Goal: Task Accomplishment & Management: Complete application form

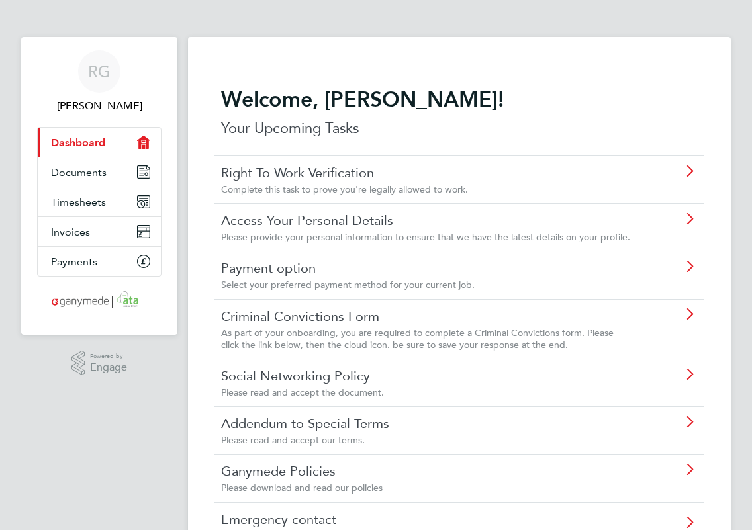
click at [328, 175] on link "Right To Work Verification" at bounding box center [427, 172] width 413 height 17
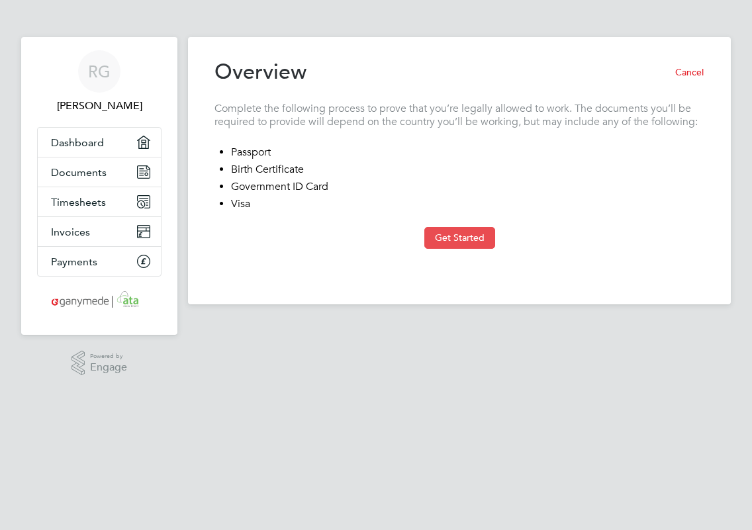
click at [452, 237] on button "Get Started" at bounding box center [459, 237] width 71 height 21
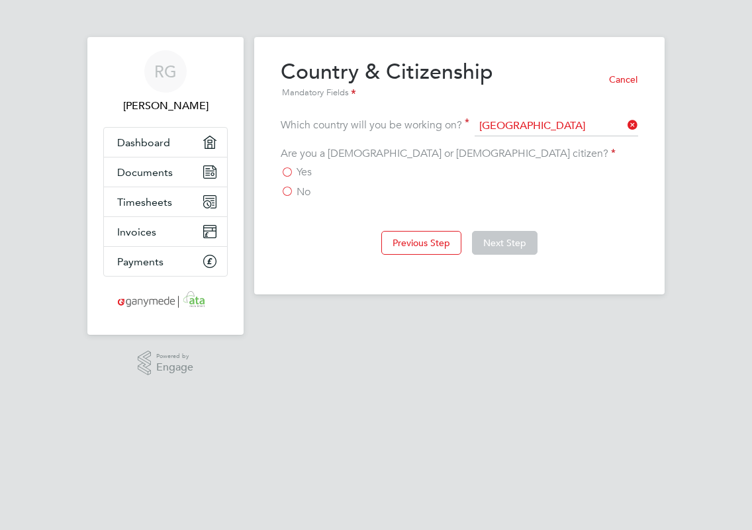
click at [289, 170] on label "Yes" at bounding box center [296, 172] width 31 height 13
click at [0, 0] on input "Yes" at bounding box center [0, 0] width 0 height 0
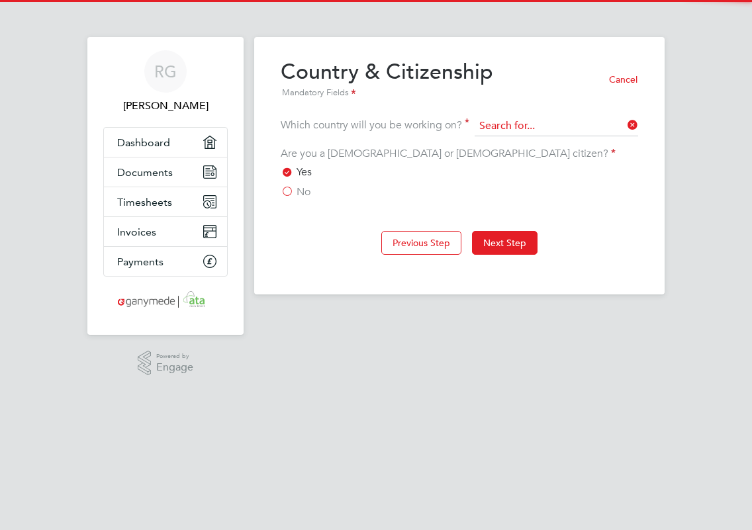
click at [526, 127] on input at bounding box center [557, 127] width 164 height 20
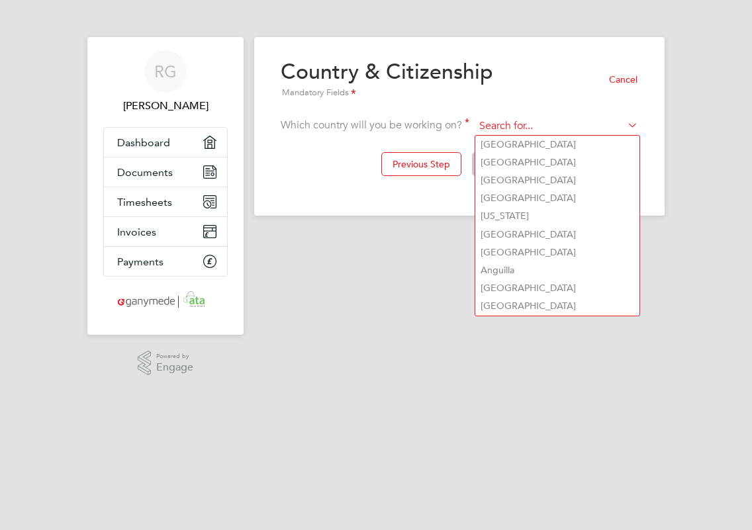
click at [528, 126] on input at bounding box center [557, 127] width 164 height 20
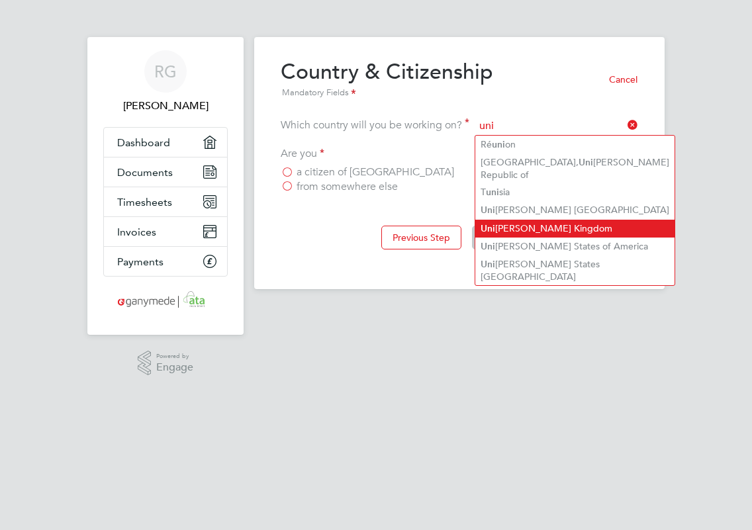
click at [524, 220] on li "Uni ted Kingdom" at bounding box center [574, 229] width 199 height 18
type input "[GEOGRAPHIC_DATA]"
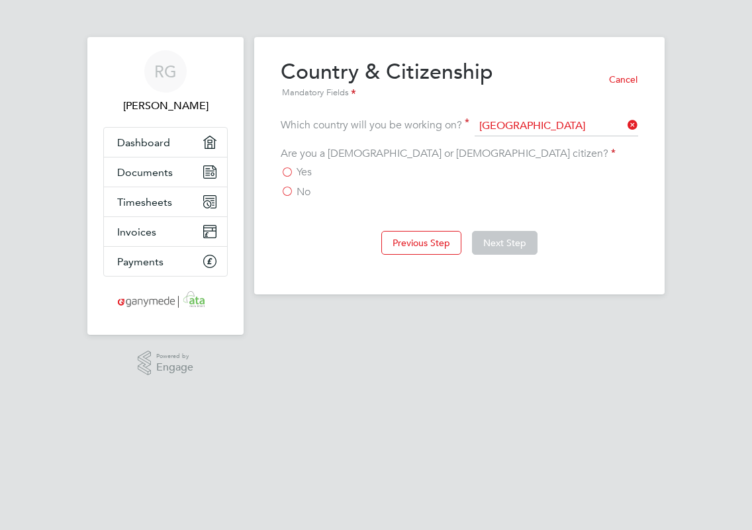
click at [286, 170] on label "Yes" at bounding box center [296, 172] width 31 height 13
click at [0, 0] on input "Yes" at bounding box center [0, 0] width 0 height 0
click at [507, 244] on button "Next Step" at bounding box center [505, 243] width 66 height 24
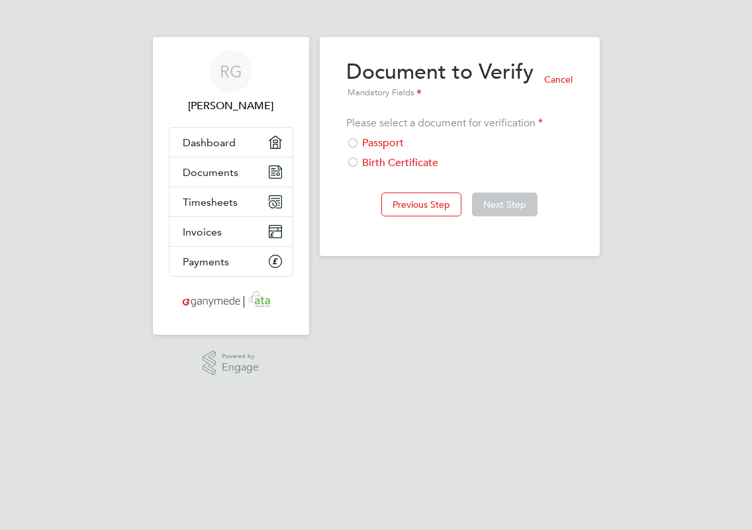
click at [366, 144] on div "Passport" at bounding box center [459, 143] width 227 height 14
click at [506, 205] on button "Next Step" at bounding box center [505, 205] width 66 height 24
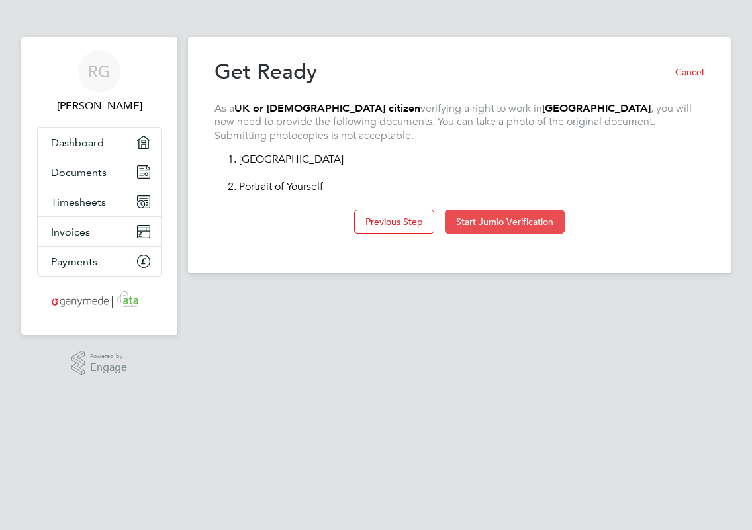
click at [498, 223] on button "Start Jumio Verification" at bounding box center [505, 222] width 120 height 24
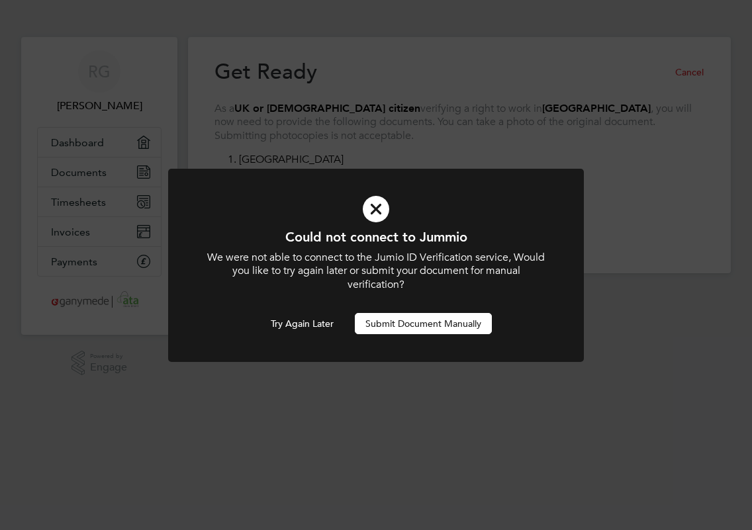
click at [421, 326] on button "Submit Document Manually" at bounding box center [423, 323] width 137 height 21
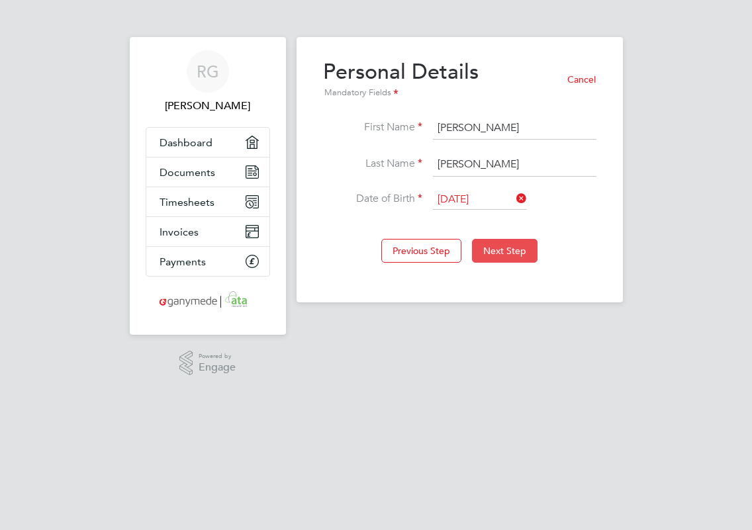
click at [503, 253] on button "Next Step" at bounding box center [505, 251] width 66 height 24
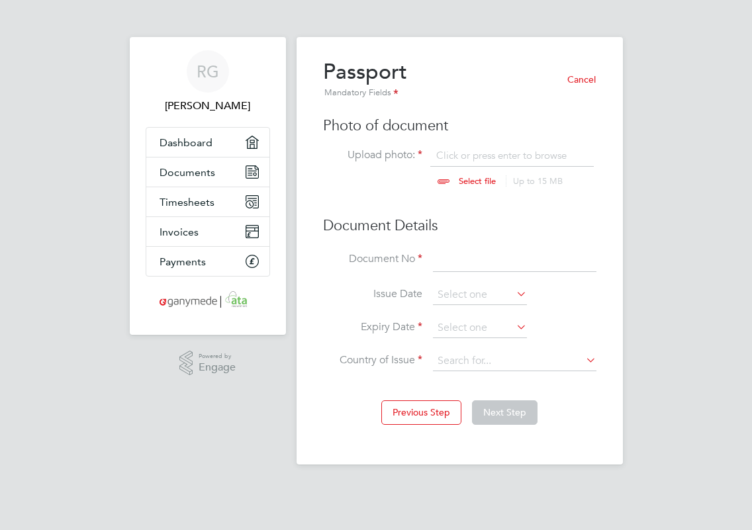
scroll to position [17, 164]
click at [475, 179] on input "file" at bounding box center [490, 169] width 208 height 40
type input "C:\fakepath\Passport.pdf"
click at [464, 260] on input at bounding box center [515, 261] width 164 height 24
type input "548662043"
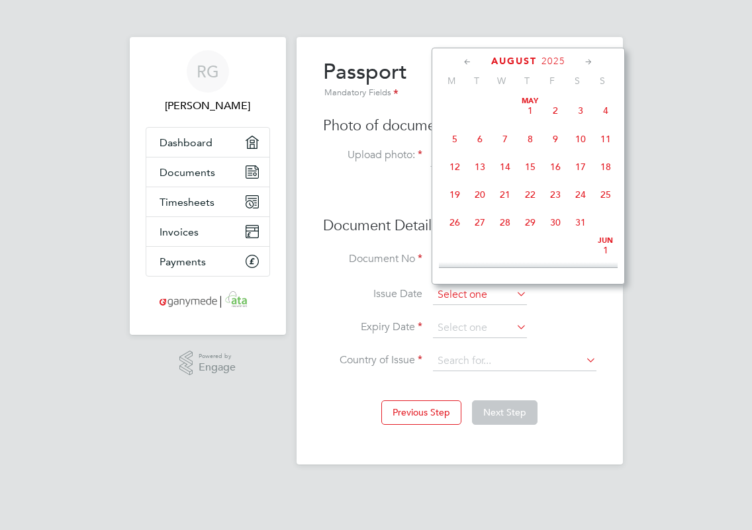
click at [473, 300] on input at bounding box center [480, 295] width 94 height 20
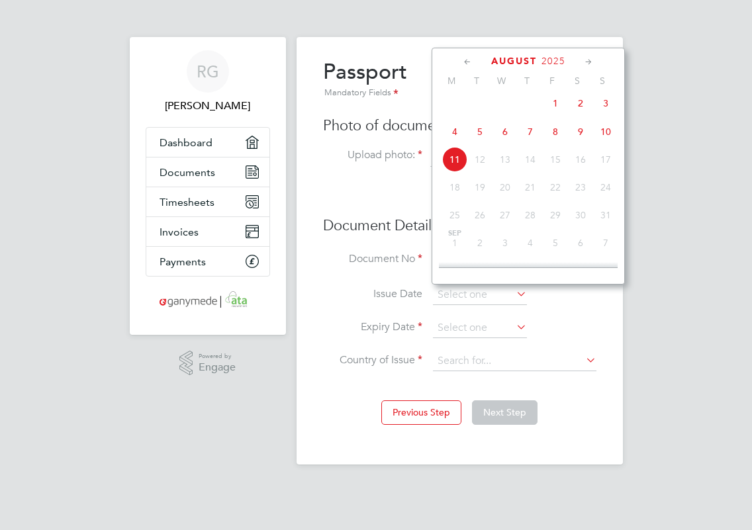
click at [558, 58] on span "2025" at bounding box center [554, 61] width 24 height 11
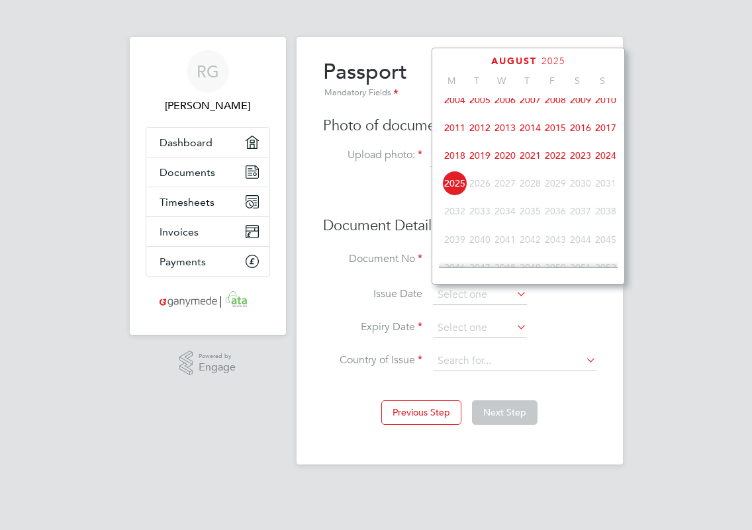
click at [606, 127] on span "2017" at bounding box center [605, 127] width 25 height 25
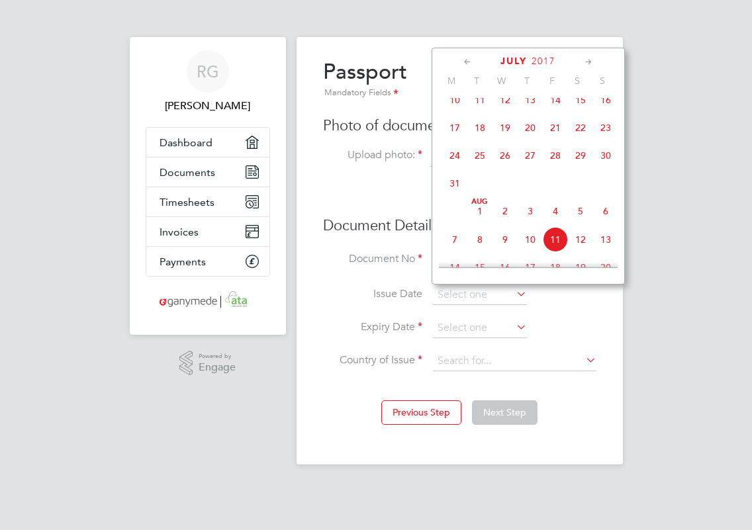
click at [464, 62] on icon at bounding box center [468, 62] width 13 height 15
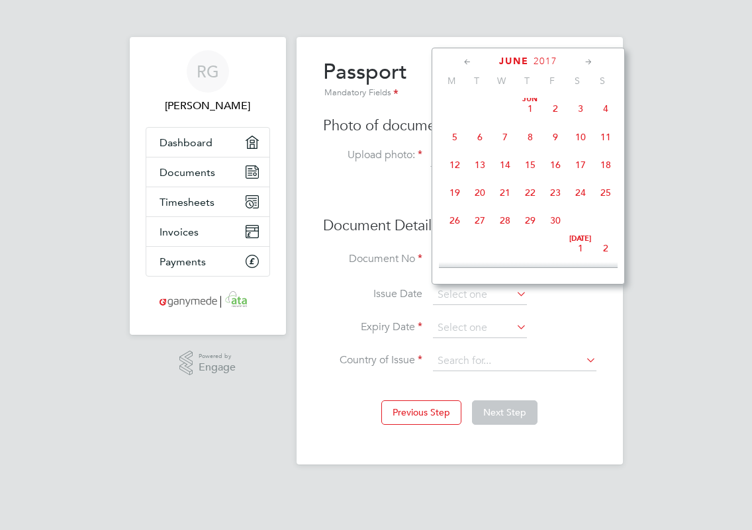
click at [532, 192] on span "22" at bounding box center [530, 192] width 25 height 25
type input "22 Jun 2017"
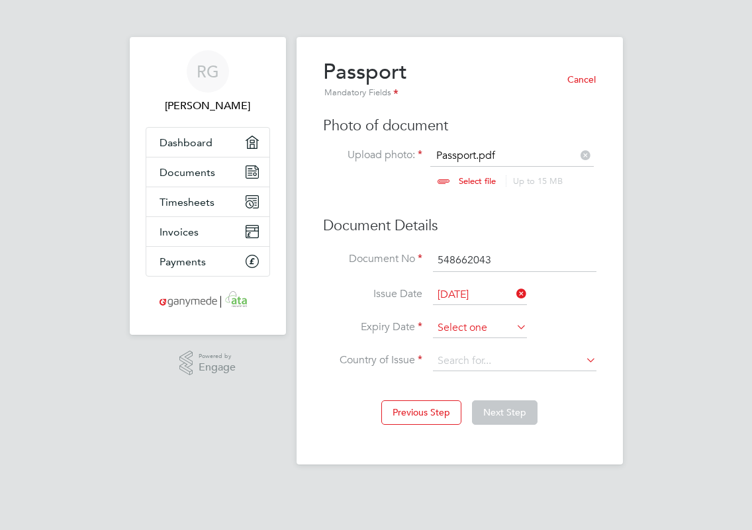
click at [491, 324] on input at bounding box center [480, 329] width 94 height 20
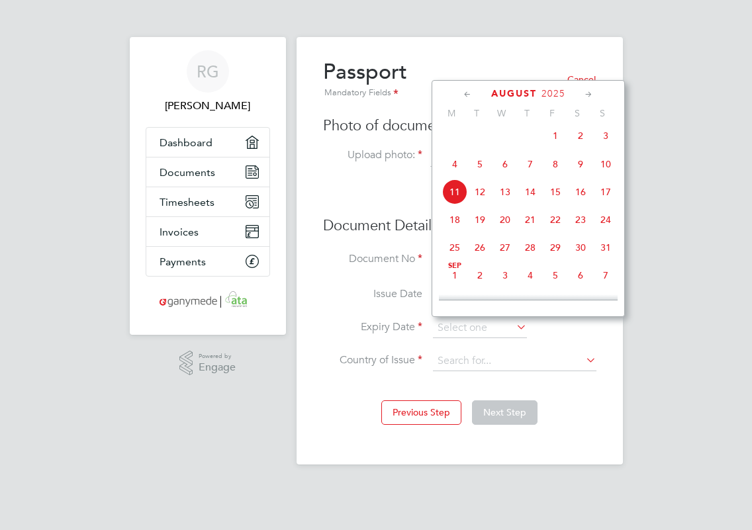
click at [553, 93] on span "2025" at bounding box center [554, 93] width 24 height 11
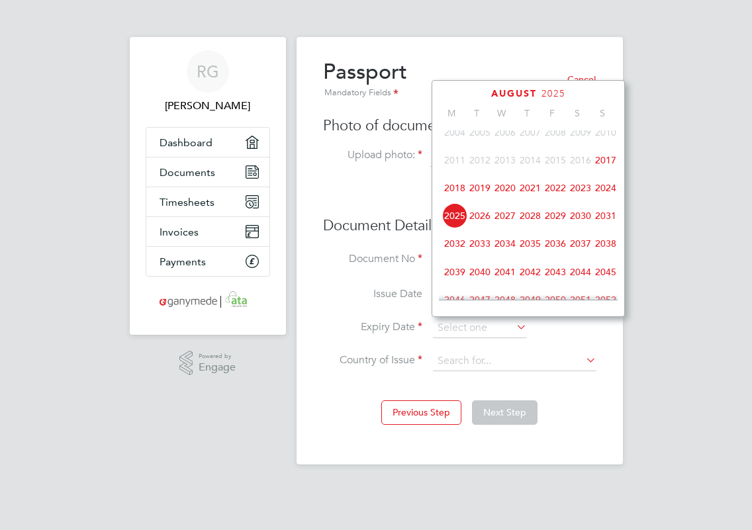
click at [494, 220] on span "2027" at bounding box center [505, 215] width 25 height 25
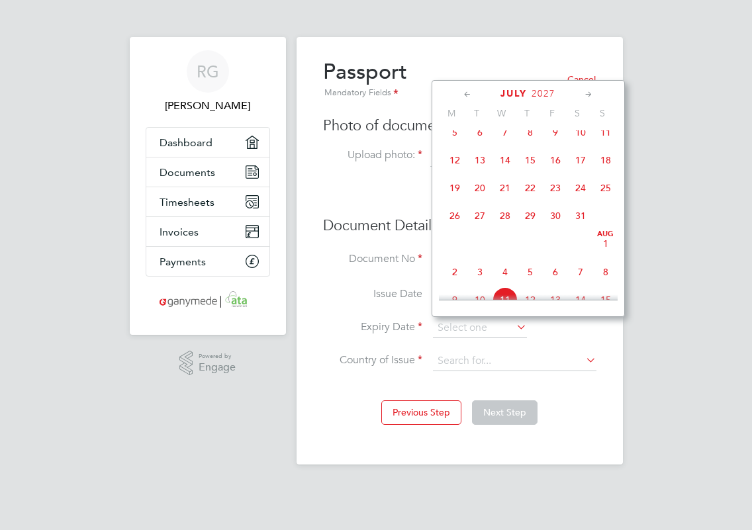
click at [464, 92] on icon at bounding box center [468, 94] width 13 height 15
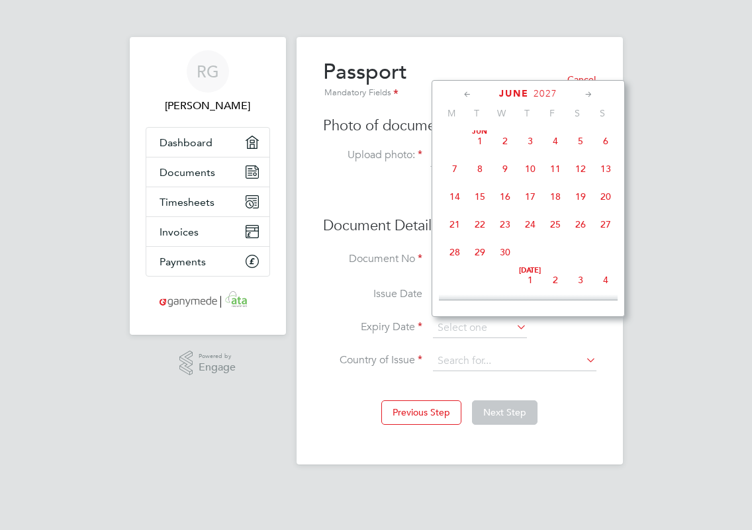
click at [483, 228] on span "22" at bounding box center [480, 224] width 25 height 25
type input "22 Jun 2027"
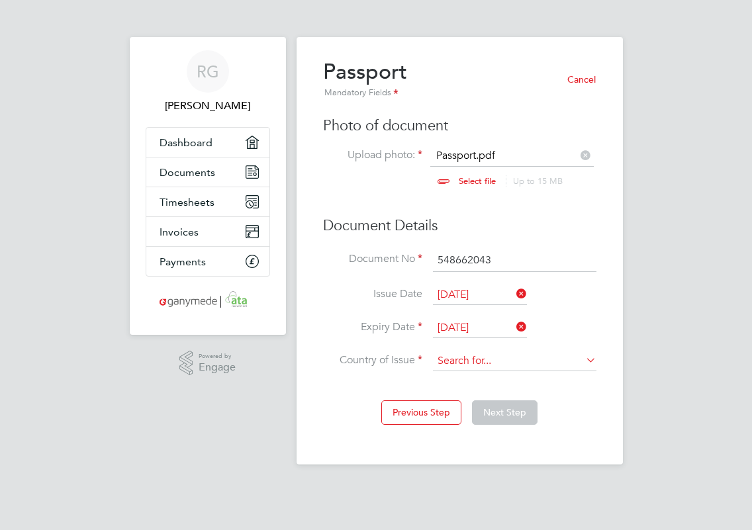
click at [511, 356] on input at bounding box center [515, 362] width 164 height 20
click at [491, 407] on li "Unit ed Kingdom" at bounding box center [527, 414] width 189 height 18
type input "[GEOGRAPHIC_DATA]"
click at [503, 410] on button "Next Step" at bounding box center [505, 413] width 66 height 24
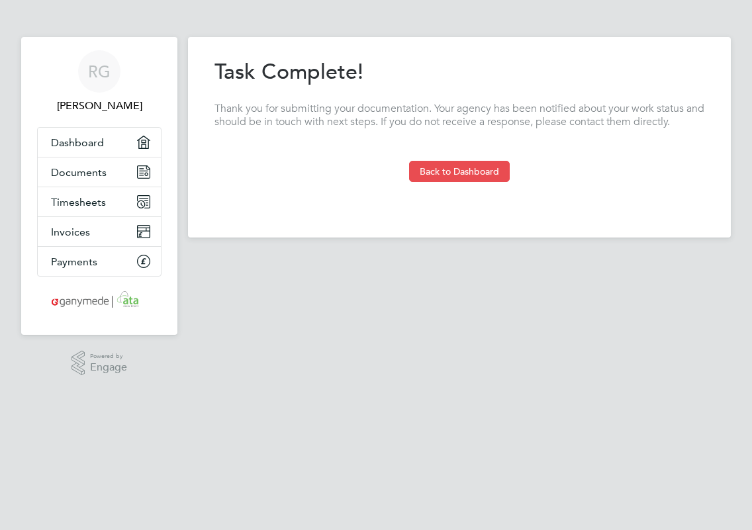
click at [460, 172] on button "Back to Dashboard" at bounding box center [459, 171] width 101 height 21
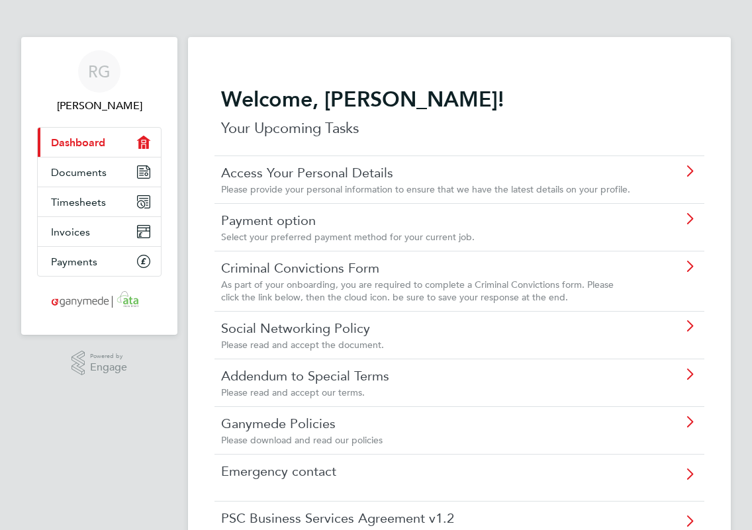
click at [436, 187] on span "Please provide your personal information to ensure that we have the latest deta…" at bounding box center [425, 189] width 409 height 12
click at [372, 232] on span "Select your preferred payment method for your current job." at bounding box center [348, 237] width 254 height 12
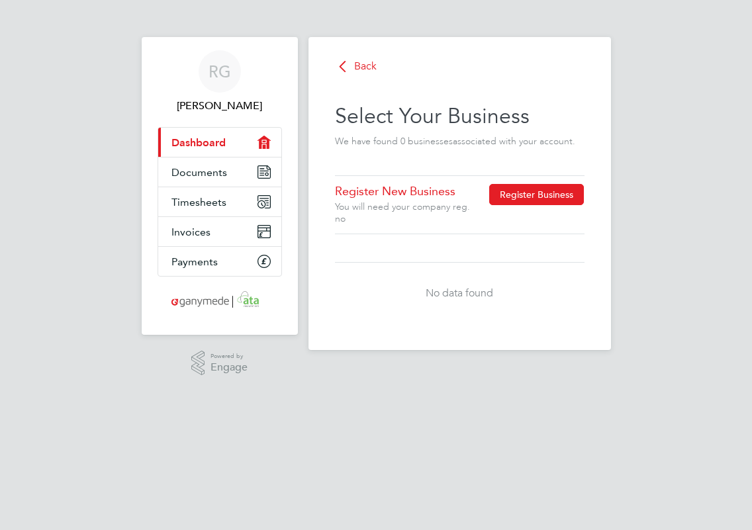
click at [518, 198] on button "Register Business" at bounding box center [536, 194] width 95 height 21
type input "[GEOGRAPHIC_DATA]"
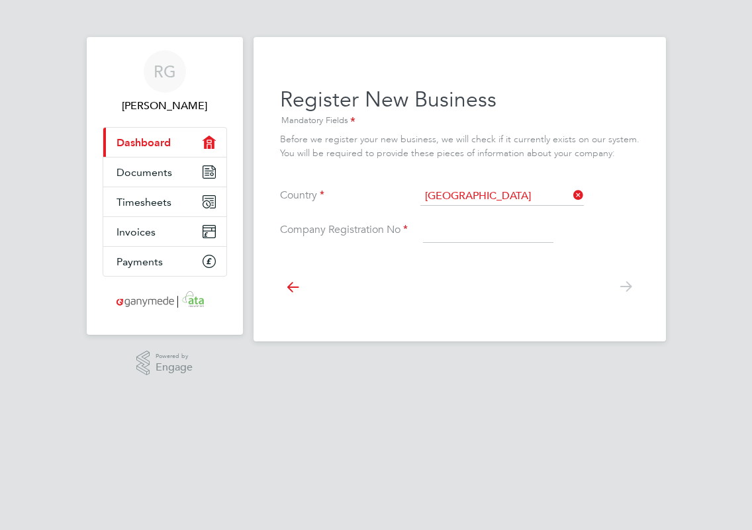
click at [472, 226] on input at bounding box center [488, 231] width 130 height 24
click at [384, 274] on div at bounding box center [460, 285] width 360 height 59
click at [444, 227] on input at bounding box center [488, 231] width 130 height 24
click at [441, 228] on input at bounding box center [488, 231] width 130 height 24
type input "9768942"
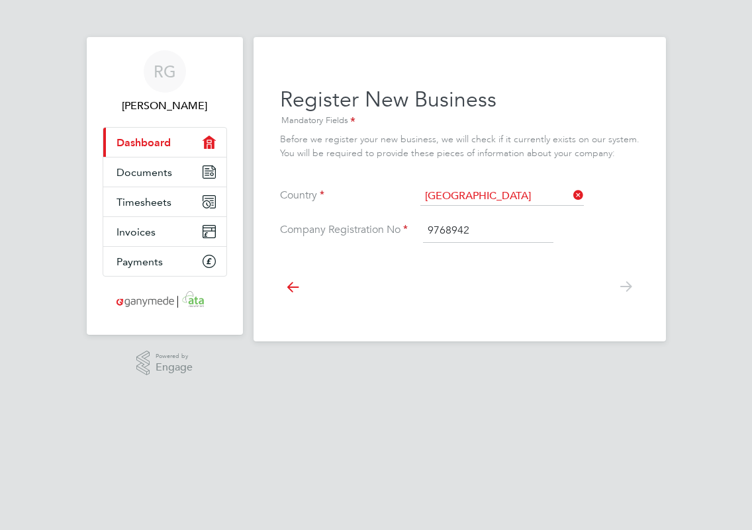
click at [626, 290] on icon at bounding box center [626, 287] width 26 height 30
click at [424, 261] on div at bounding box center [460, 285] width 360 height 59
click at [542, 198] on input at bounding box center [503, 196] width 164 height 19
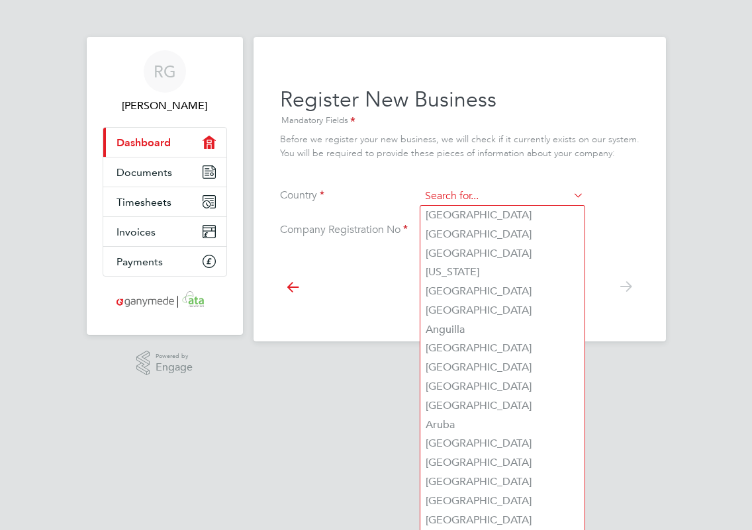
type input "[GEOGRAPHIC_DATA]"
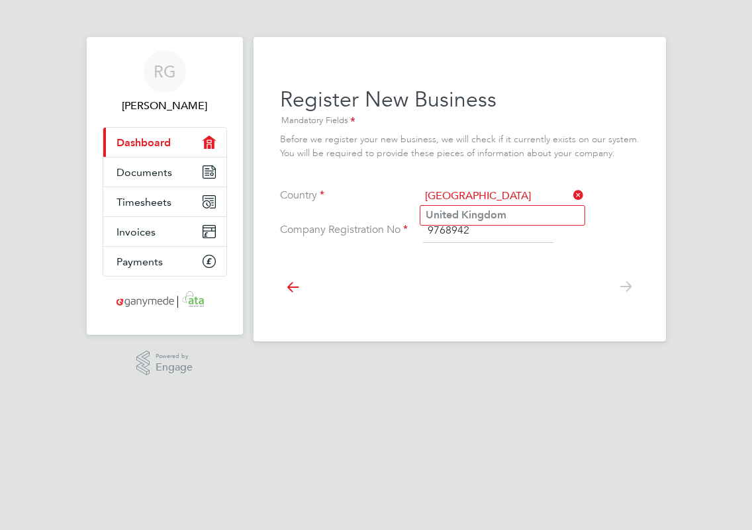
click at [492, 235] on input "9768942" at bounding box center [488, 231] width 130 height 24
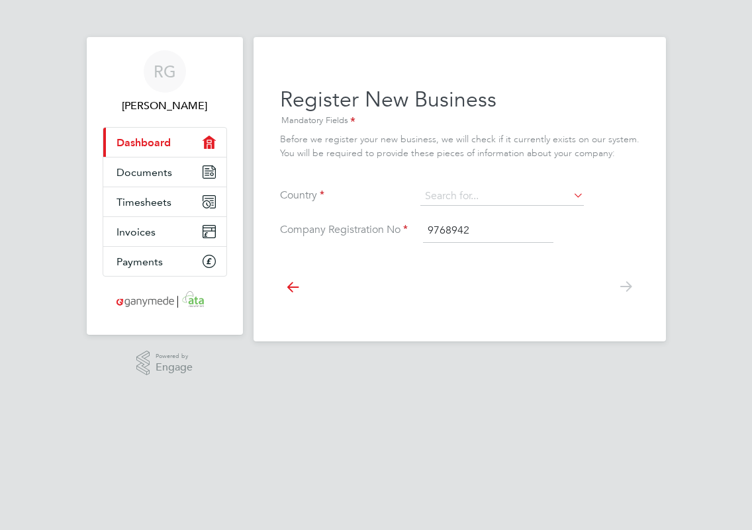
click at [629, 290] on icon at bounding box center [626, 287] width 26 height 30
click at [491, 237] on input "9768942" at bounding box center [488, 231] width 130 height 24
click at [620, 287] on icon at bounding box center [626, 287] width 26 height 30
click at [431, 230] on input "9768942" at bounding box center [488, 231] width 130 height 24
type input "09768942"
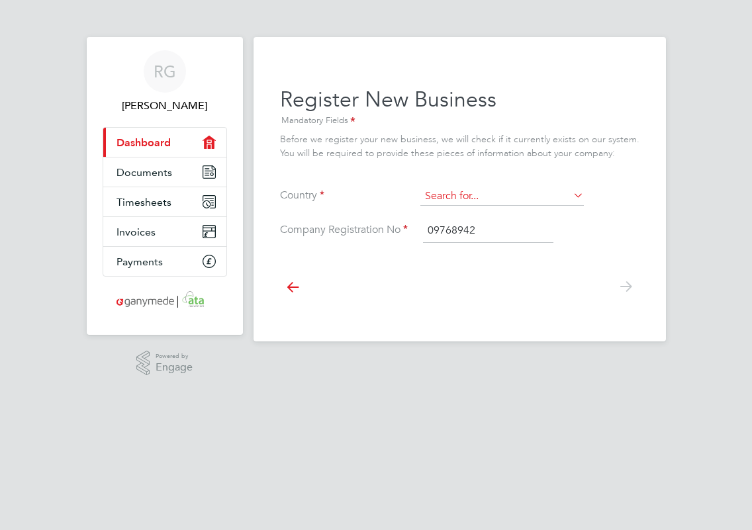
click at [485, 199] on input at bounding box center [503, 196] width 164 height 19
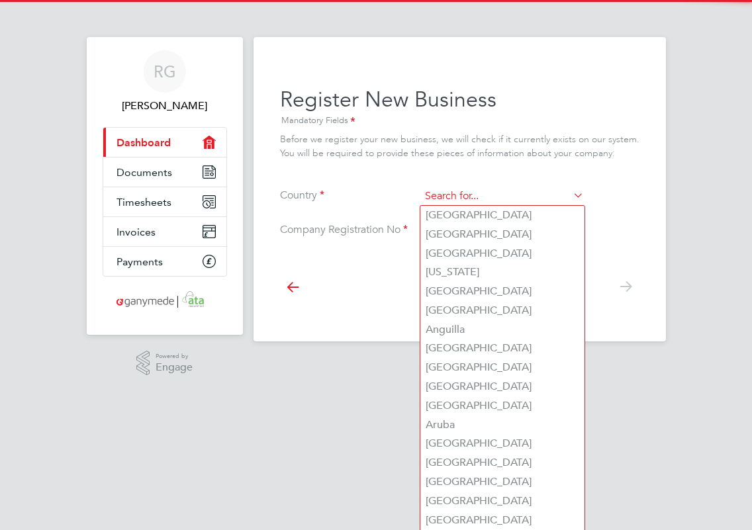
type input "[GEOGRAPHIC_DATA]"
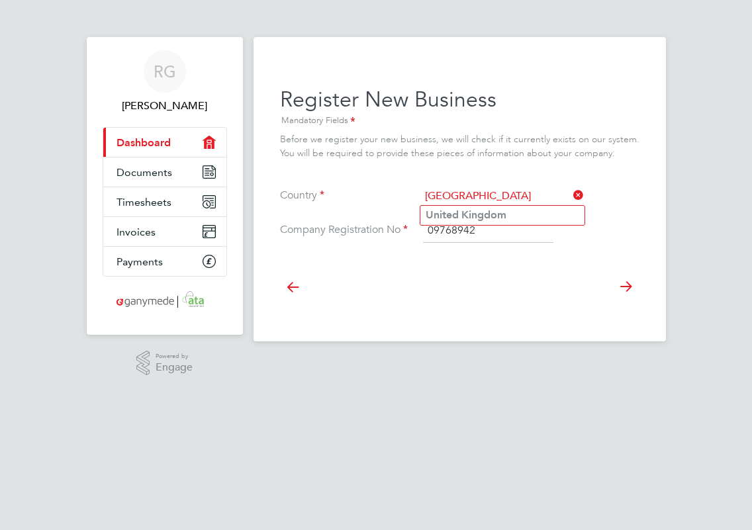
click at [585, 286] on div at bounding box center [460, 285] width 360 height 59
click at [534, 199] on input at bounding box center [503, 196] width 164 height 19
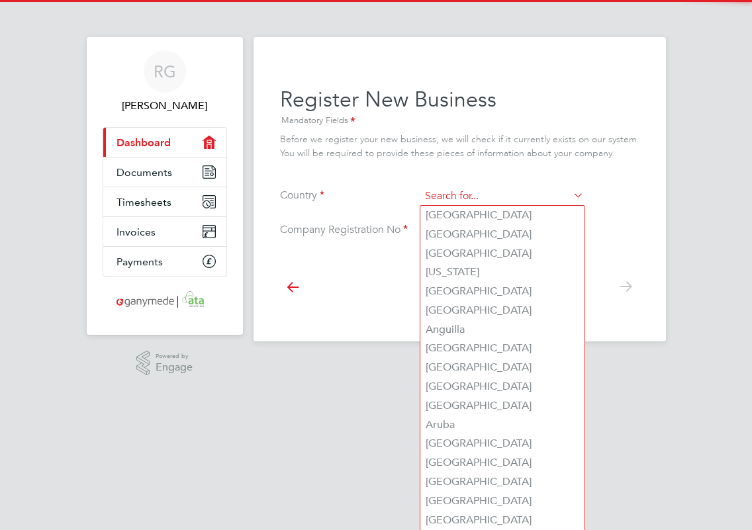
type input "[GEOGRAPHIC_DATA]"
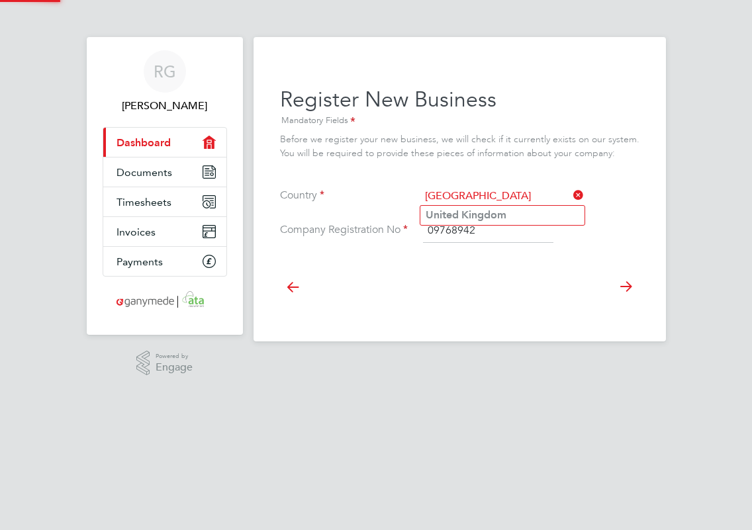
click at [489, 213] on b "Kingdom" at bounding box center [484, 215] width 45 height 13
click at [622, 287] on icon at bounding box center [626, 287] width 26 height 30
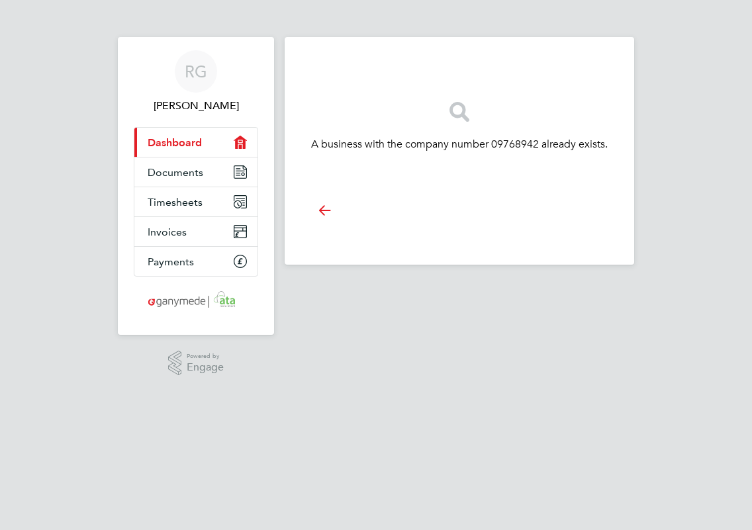
click at [235, 143] on icon "Main navigation" at bounding box center [240, 142] width 13 height 13
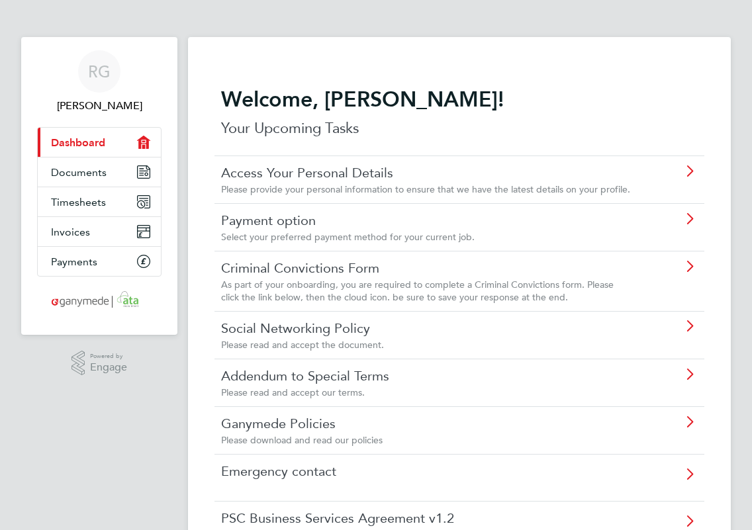
click at [396, 232] on span "Select your preferred payment method for your current job." at bounding box center [348, 237] width 254 height 12
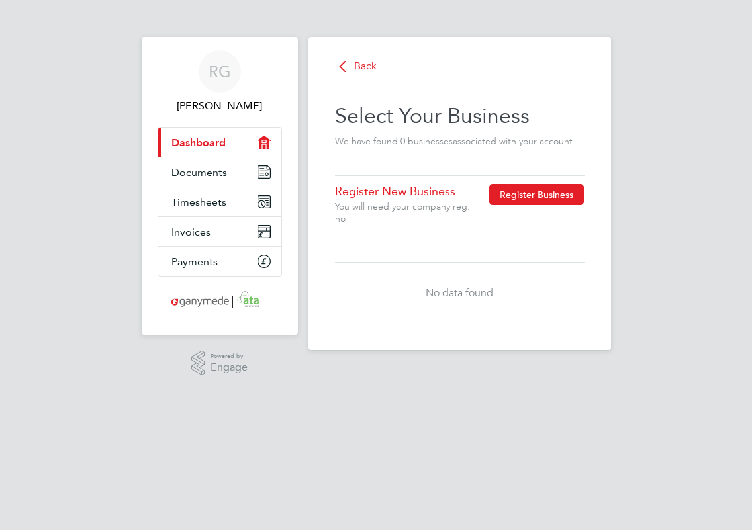
click at [531, 195] on button "Register Business" at bounding box center [536, 194] width 95 height 21
type input "[GEOGRAPHIC_DATA]"
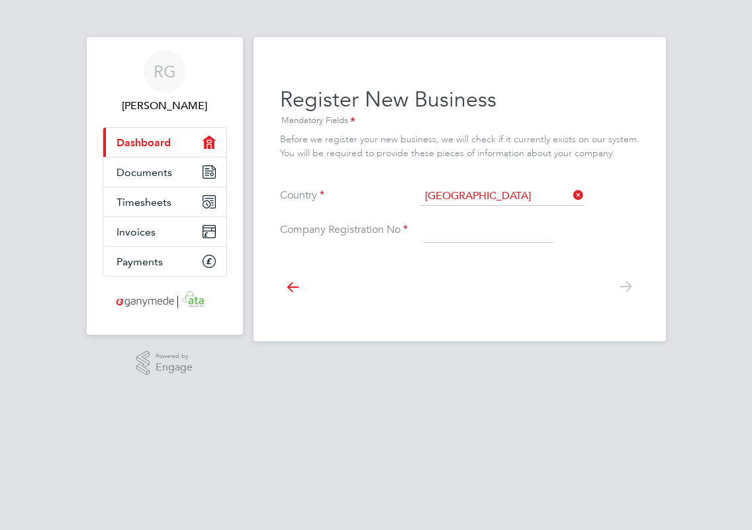
click at [462, 224] on input at bounding box center [488, 231] width 130 height 24
type input "09768942"
click at [625, 282] on icon at bounding box center [626, 287] width 26 height 30
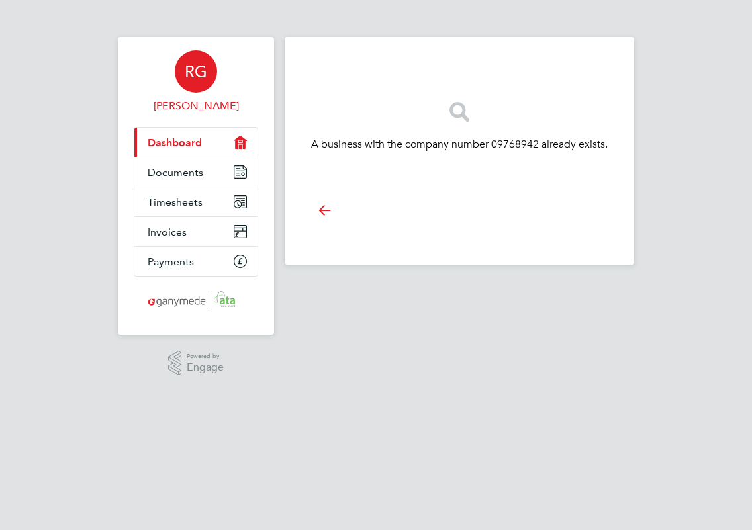
click at [185, 103] on span "[PERSON_NAME]" at bounding box center [196, 106] width 124 height 16
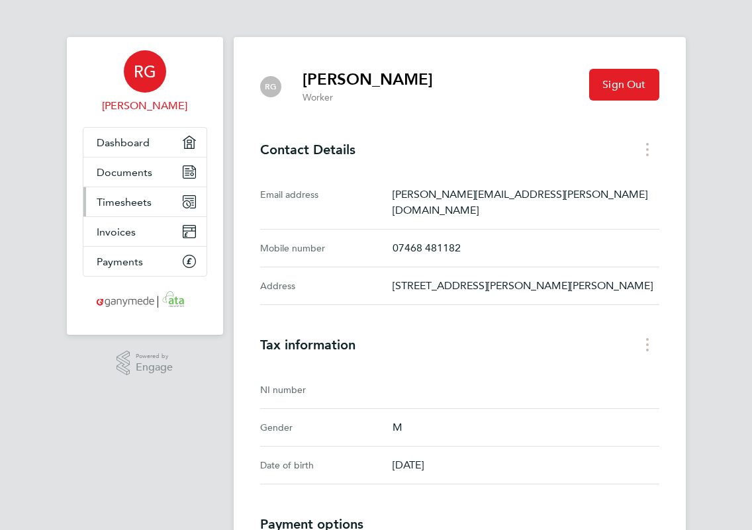
click at [167, 207] on link "Timesheets" at bounding box center [144, 201] width 123 height 29
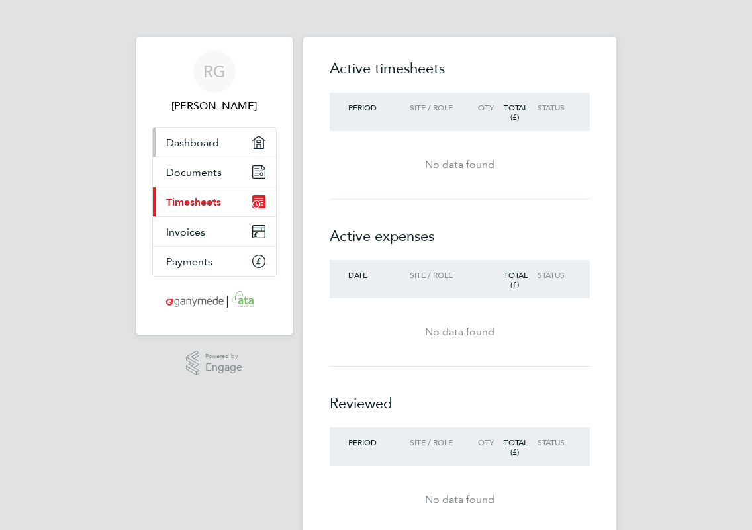
click at [218, 136] on link "Dashboard" at bounding box center [214, 142] width 123 height 29
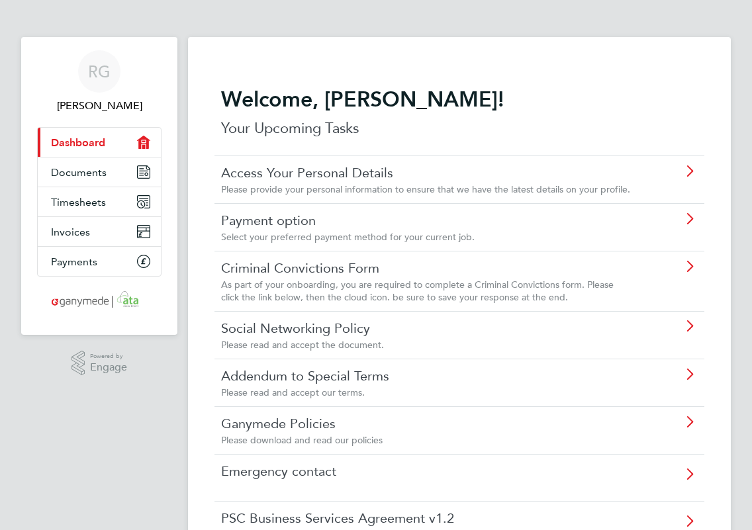
click at [554, 344] on div "Please read and accept the document." at bounding box center [427, 345] width 413 height 12
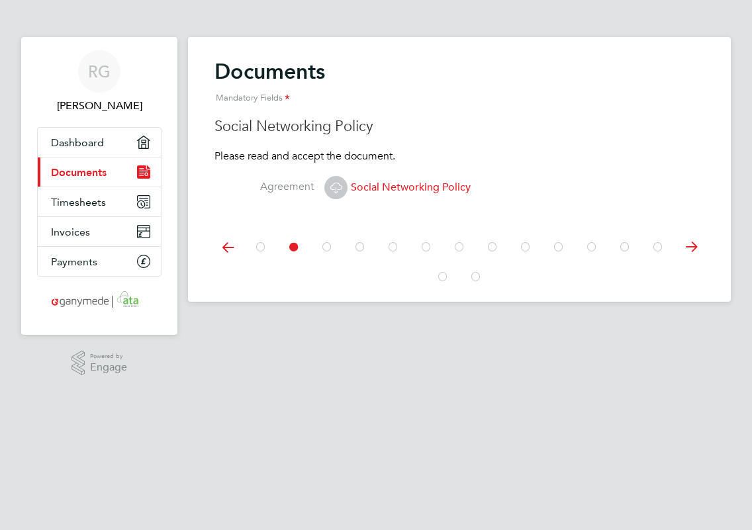
click at [689, 252] on icon at bounding box center [691, 247] width 26 height 30
click at [693, 250] on icon at bounding box center [691, 247] width 26 height 30
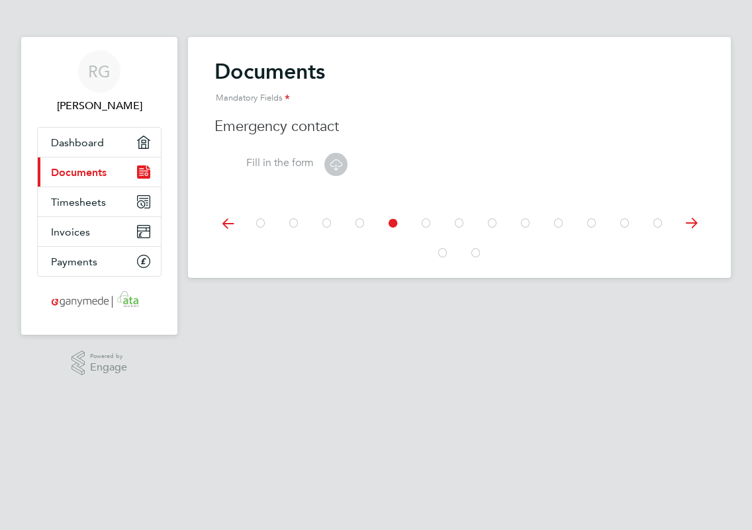
click at [693, 250] on div at bounding box center [460, 222] width 490 height 59
click at [692, 225] on icon at bounding box center [691, 224] width 26 height 30
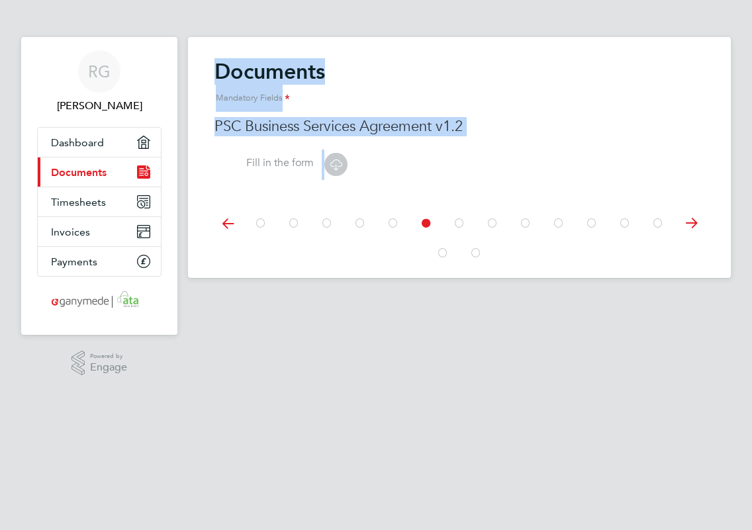
click at [230, 221] on icon at bounding box center [228, 224] width 26 height 30
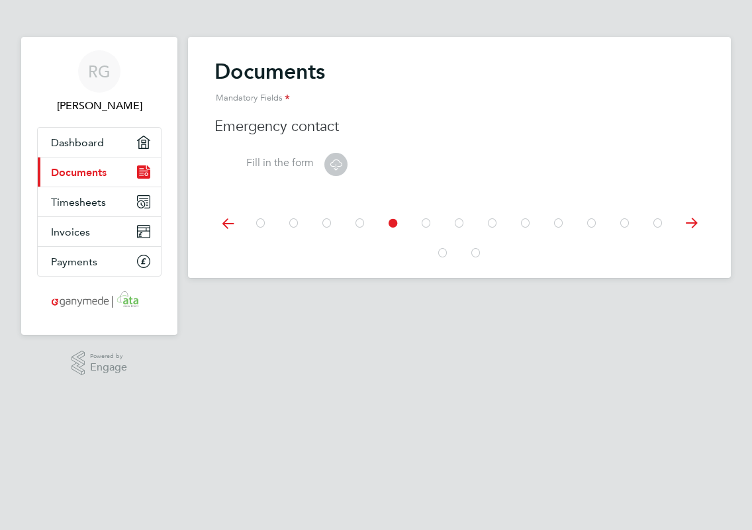
click at [224, 223] on icon at bounding box center [228, 224] width 26 height 30
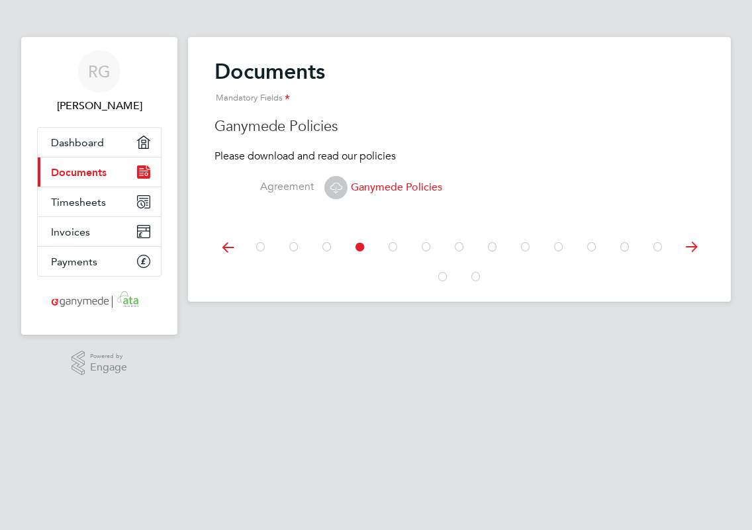
click at [224, 223] on div at bounding box center [460, 246] width 490 height 59
click at [230, 248] on icon at bounding box center [228, 247] width 26 height 30
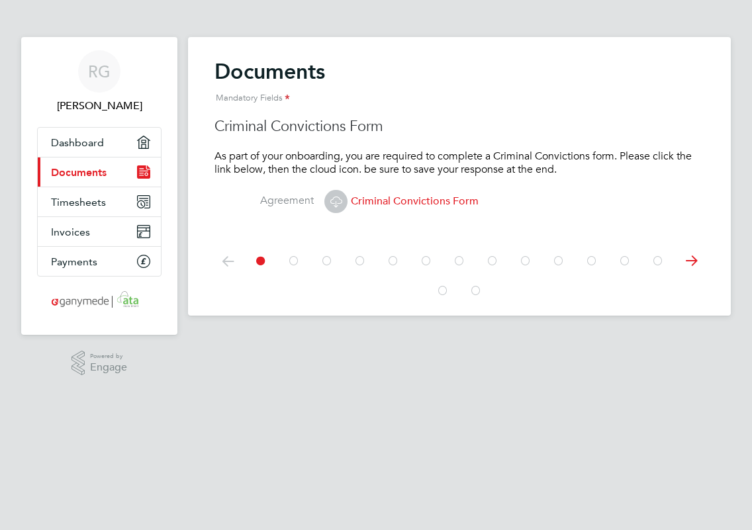
click at [228, 264] on icon at bounding box center [228, 261] width 26 height 30
click at [339, 197] on icon at bounding box center [336, 201] width 17 height 17
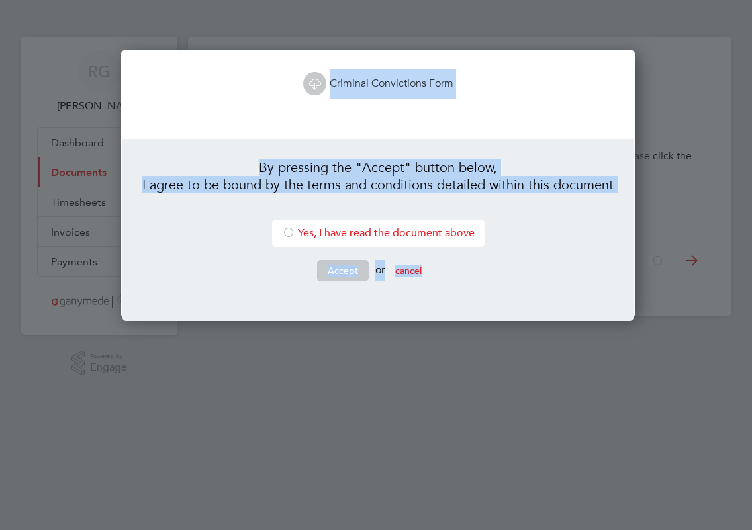
scroll to position [268, 510]
click at [287, 228] on div at bounding box center [288, 233] width 13 height 13
click at [344, 271] on button "Accept" at bounding box center [343, 270] width 52 height 21
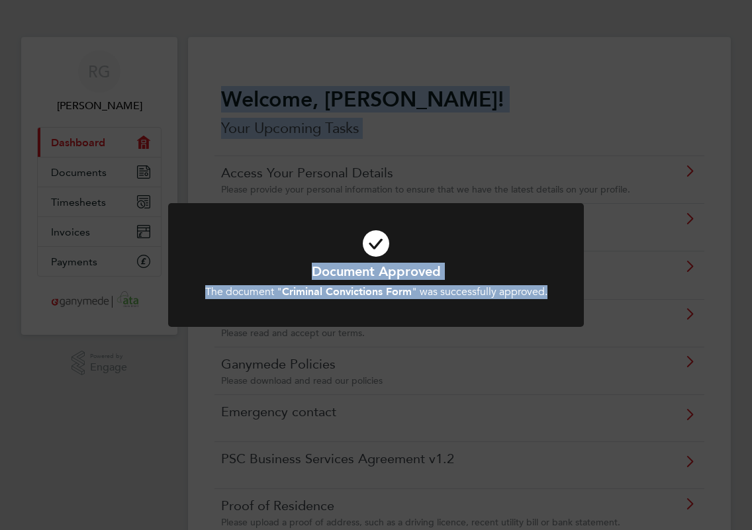
click at [646, 236] on div "Document Approved The document " Criminal Convictions Form " was successfully a…" at bounding box center [376, 265] width 752 height 530
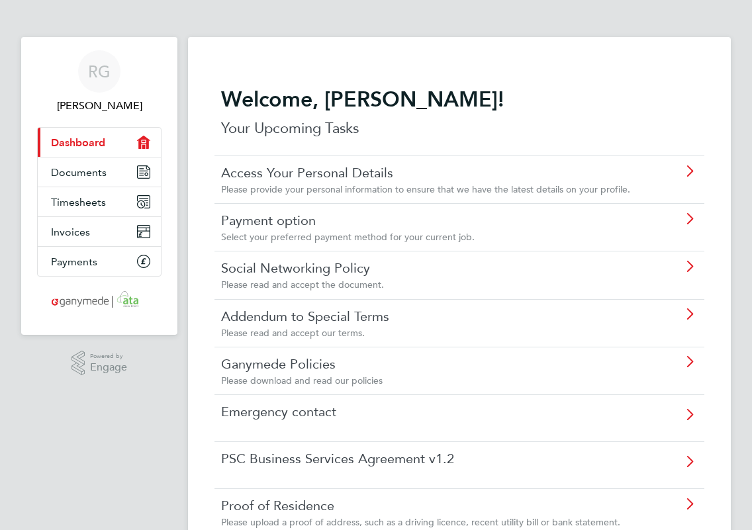
click at [315, 273] on link "Social Networking Policy" at bounding box center [427, 268] width 413 height 17
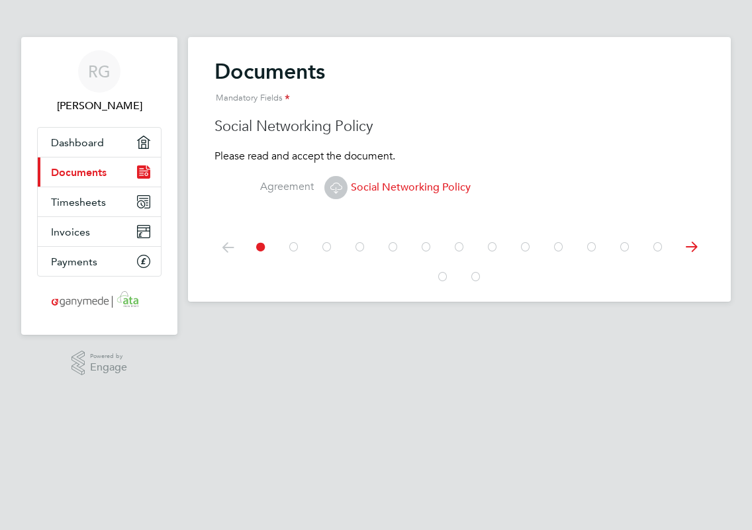
click at [295, 183] on label "Agreement" at bounding box center [264, 187] width 99 height 14
click at [369, 189] on span "Social Networking Policy" at bounding box center [397, 187] width 146 height 13
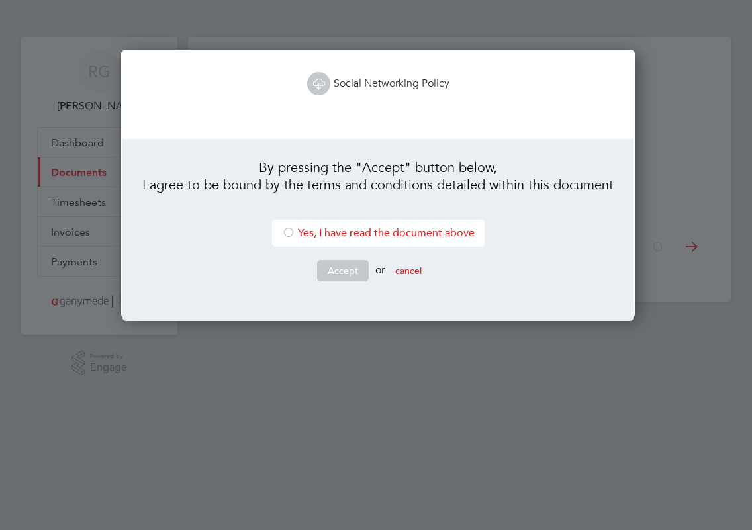
scroll to position [268, 510]
click at [282, 228] on div at bounding box center [288, 233] width 13 height 13
click at [334, 266] on button "Accept" at bounding box center [343, 270] width 52 height 21
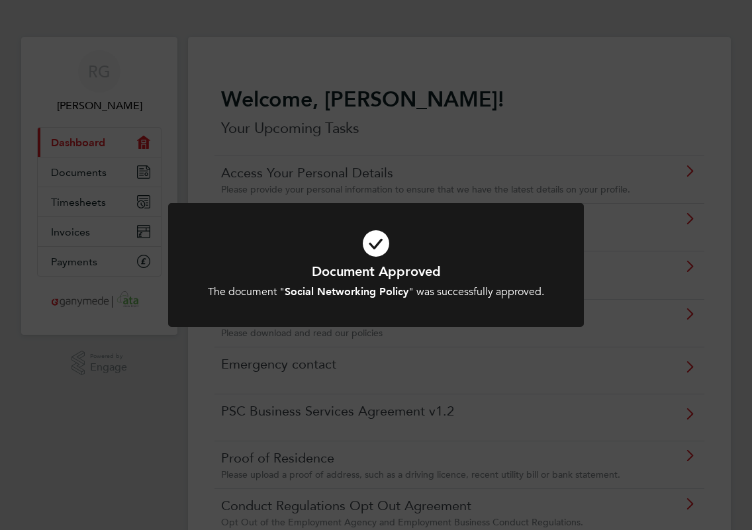
click at [582, 266] on div at bounding box center [376, 265] width 416 height 124
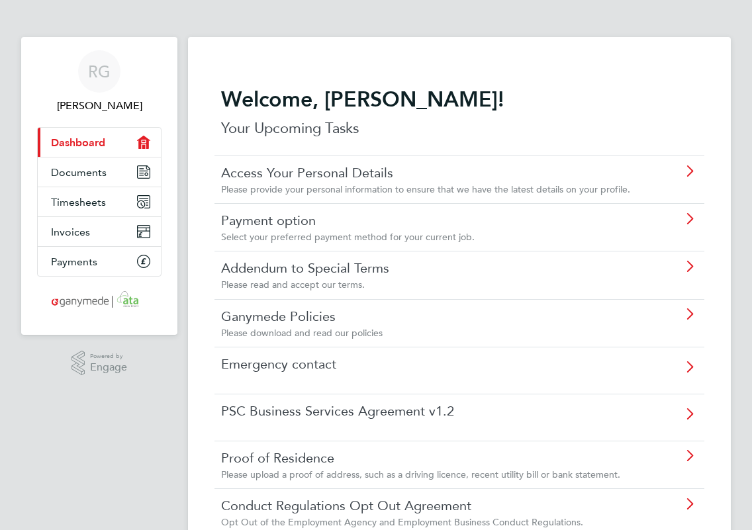
click at [404, 236] on span "Select your preferred payment method for your current job." at bounding box center [348, 237] width 254 height 12
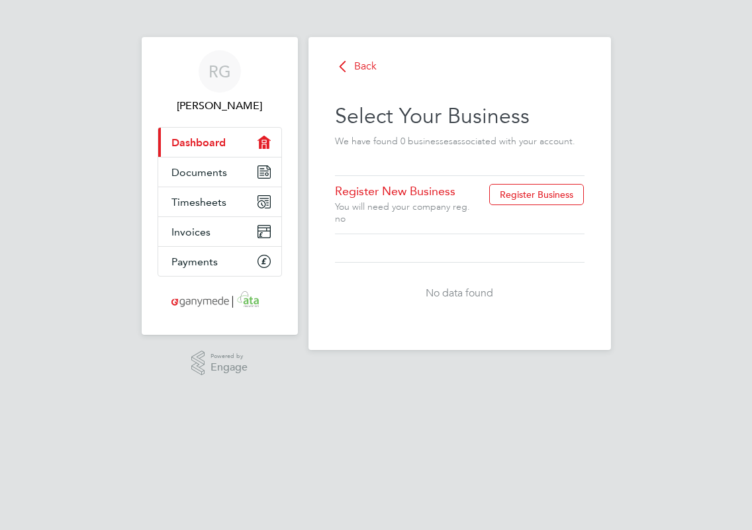
click at [223, 136] on span "Dashboard" at bounding box center [199, 142] width 54 height 13
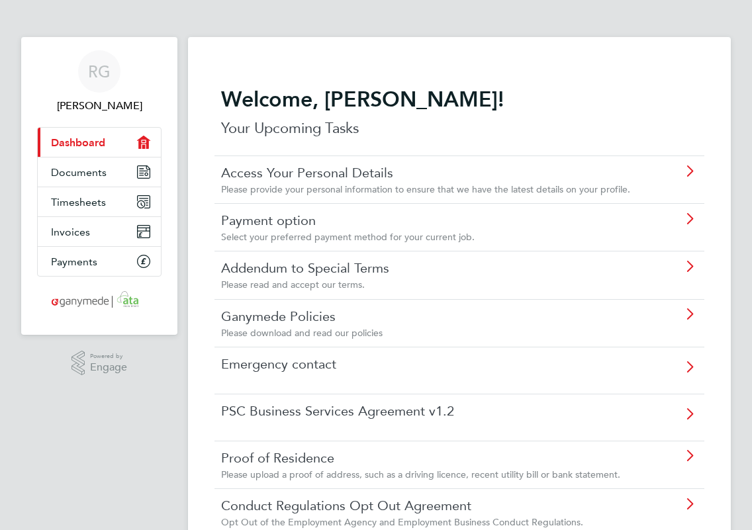
click at [356, 274] on link "Addendum to Special Terms" at bounding box center [427, 268] width 413 height 17
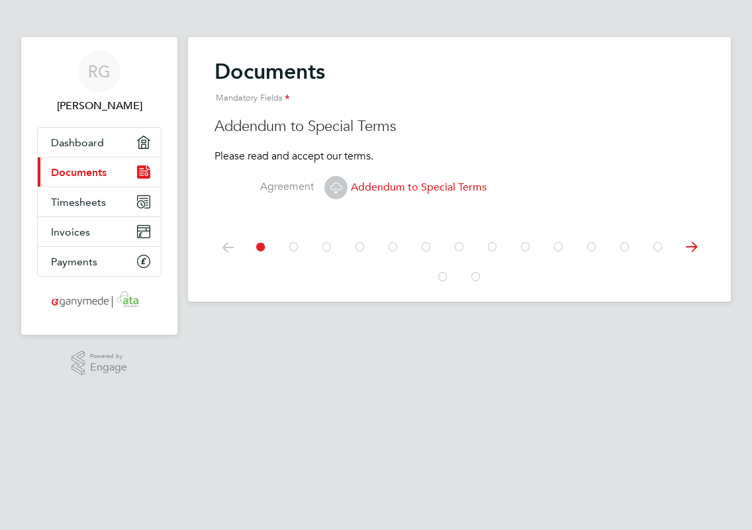
click at [358, 184] on span "Addendum to Special Terms" at bounding box center [405, 187] width 162 height 13
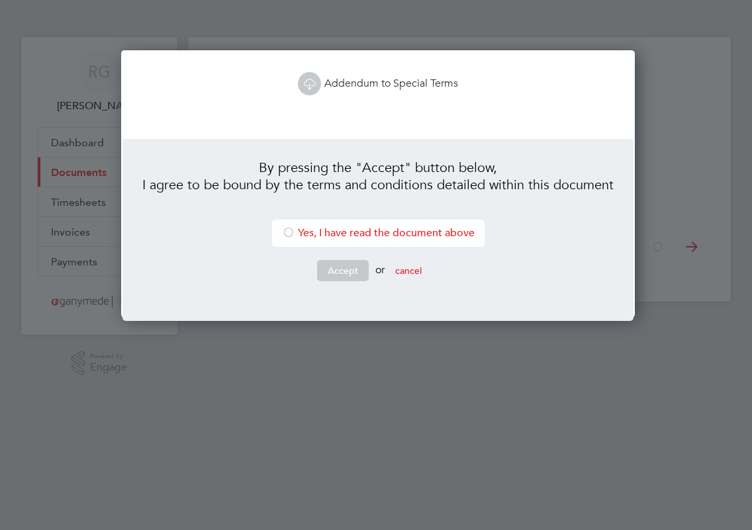
scroll to position [268, 510]
click at [286, 234] on div at bounding box center [288, 233] width 13 height 13
click at [335, 271] on button "Accept" at bounding box center [343, 270] width 52 height 21
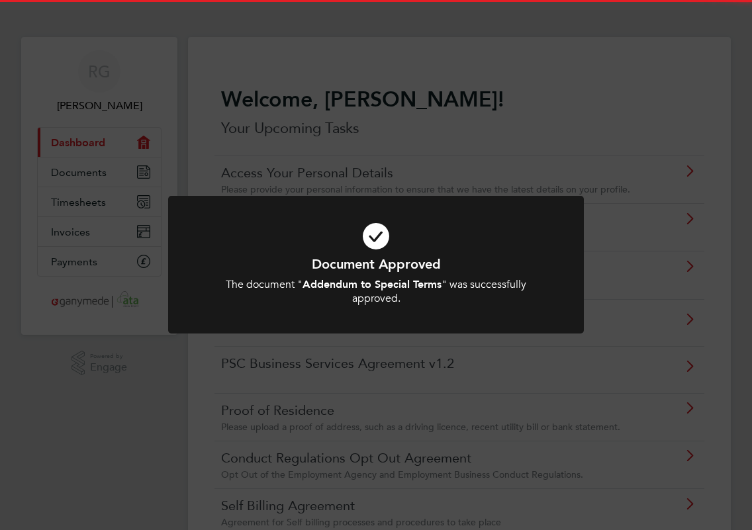
click at [370, 264] on h1 "Document Approved" at bounding box center [376, 264] width 344 height 17
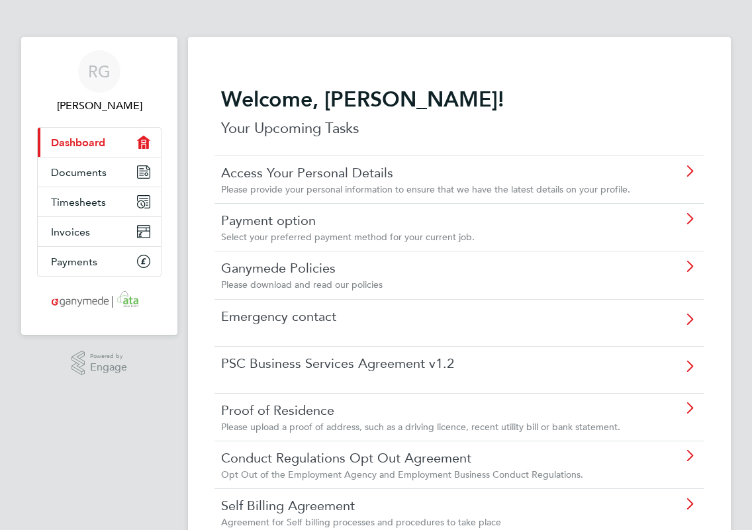
click at [293, 279] on div "Please download and read our policies" at bounding box center [427, 285] width 413 height 12
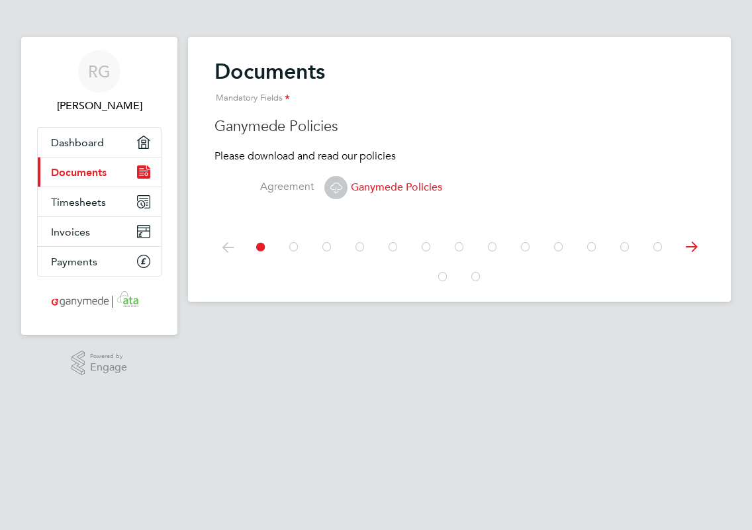
click at [374, 183] on span "Ganymede Policies" at bounding box center [383, 187] width 118 height 13
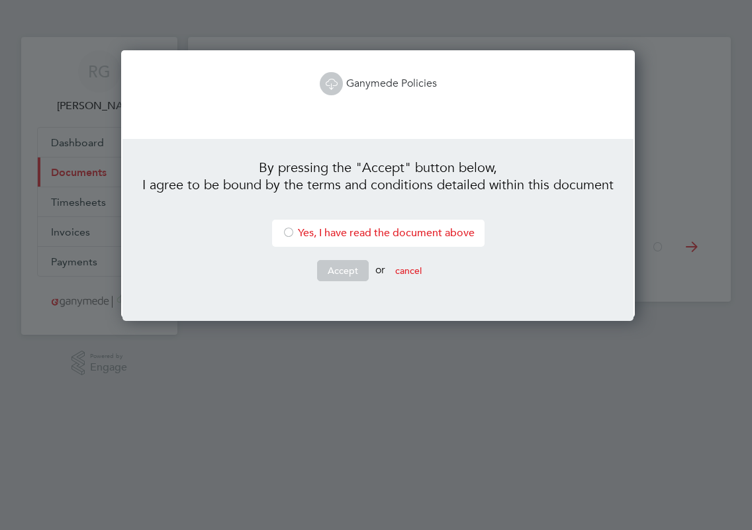
scroll to position [268, 510]
click at [282, 232] on div at bounding box center [288, 233] width 13 height 13
click at [340, 268] on button "Accept" at bounding box center [343, 270] width 52 height 21
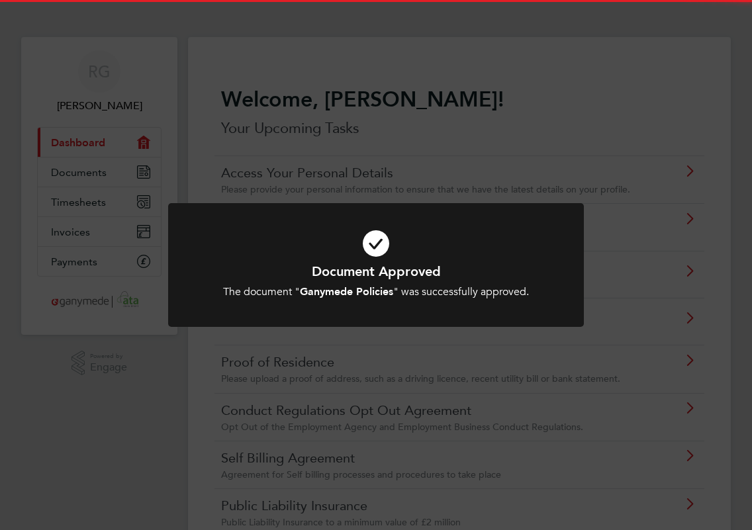
click at [373, 264] on h1 "Document Approved" at bounding box center [376, 271] width 344 height 17
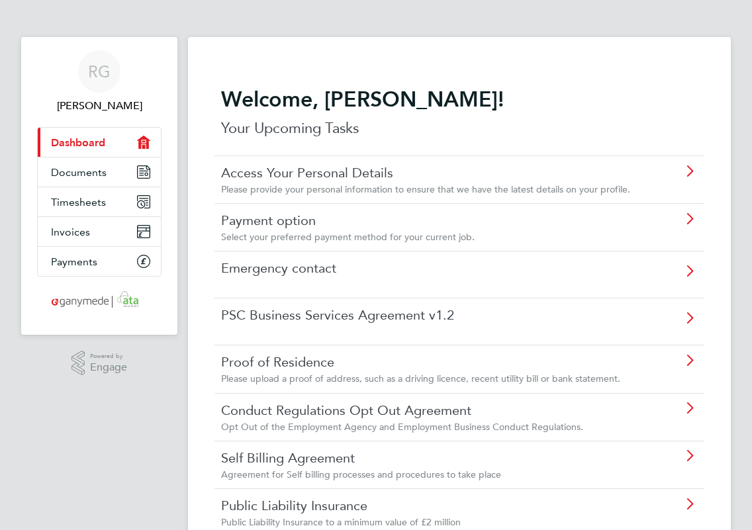
click at [374, 287] on div "Emergency contact" at bounding box center [460, 274] width 490 height 47
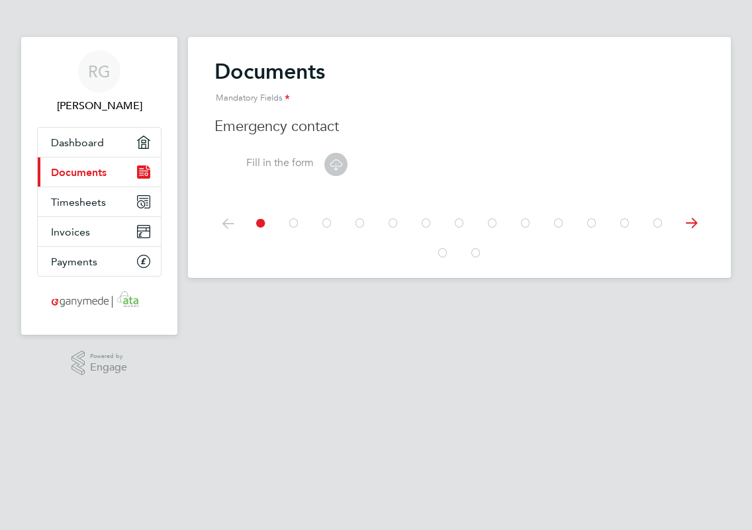
click at [302, 163] on label "Fill in the form" at bounding box center [264, 163] width 99 height 14
click at [334, 162] on icon at bounding box center [336, 164] width 17 height 17
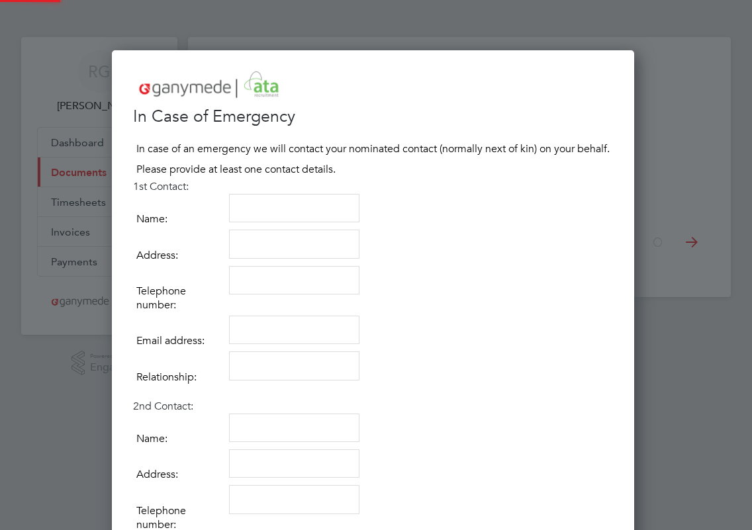
scroll to position [735, 528]
click at [277, 207] on textarea at bounding box center [294, 208] width 130 height 29
type textarea "[PERSON_NAME]"
click at [289, 248] on textarea at bounding box center [294, 244] width 130 height 29
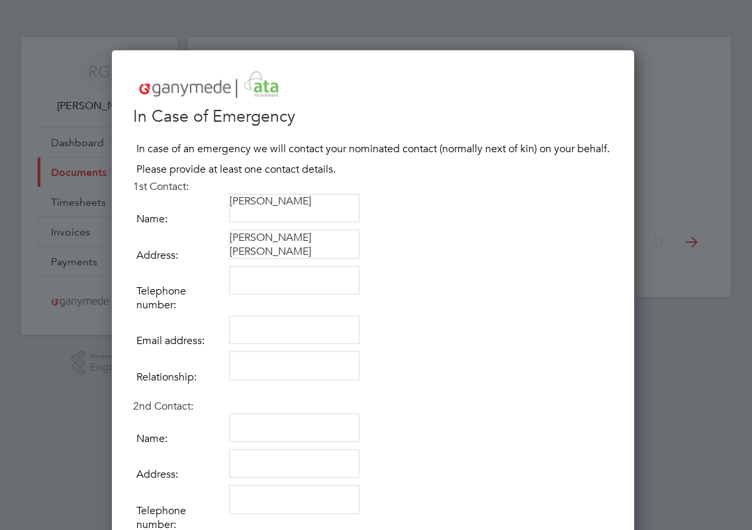
type textarea "[STREET_ADDRESS][PERSON_NAME][PERSON_NAME]"
click at [290, 266] on textarea at bounding box center [294, 280] width 130 height 29
click at [270, 270] on textarea "0755712327" at bounding box center [294, 280] width 130 height 29
type textarea "07557129327"
click at [268, 326] on textarea at bounding box center [294, 330] width 130 height 29
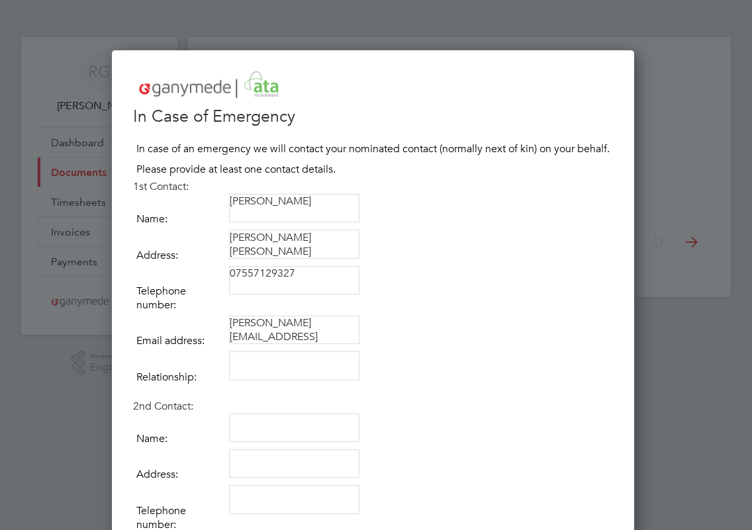
type textarea "[PERSON_NAME][EMAIL_ADDRESS][PERSON_NAME][DOMAIN_NAME]"
click at [258, 358] on textarea at bounding box center [294, 366] width 130 height 29
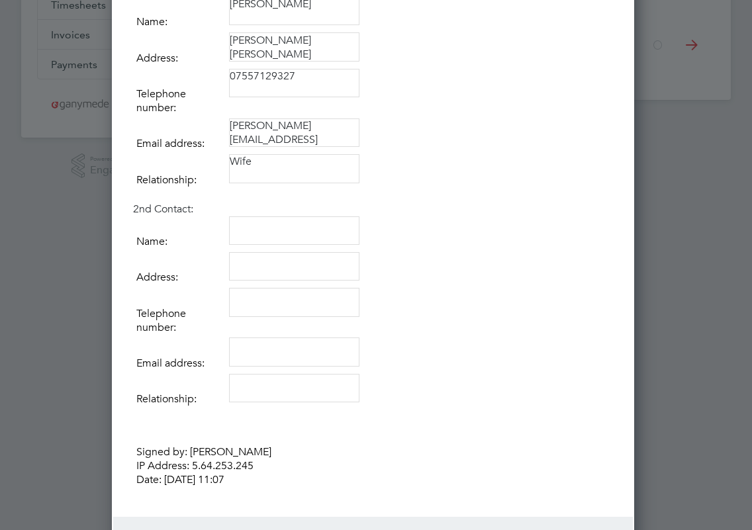
scroll to position [198, 0]
type textarea "Wife"
click at [285, 216] on textarea at bounding box center [294, 230] width 130 height 29
type textarea "[PERSON_NAME]"
click at [280, 289] on textarea at bounding box center [294, 301] width 130 height 29
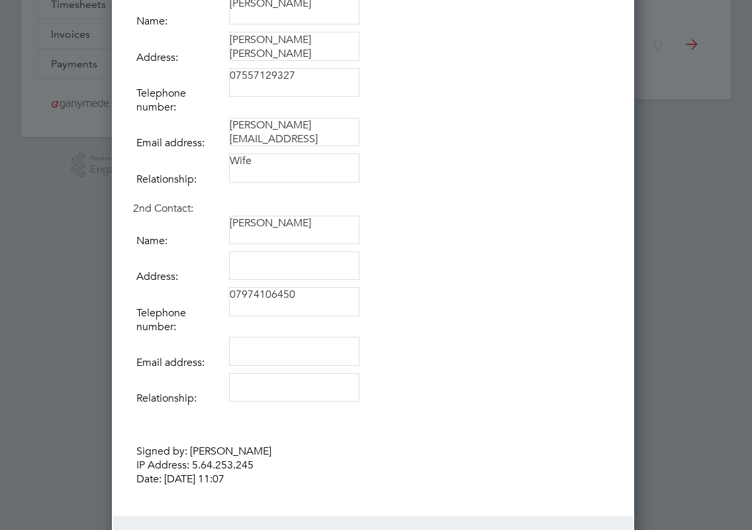
type textarea "07974106450"
click at [293, 340] on textarea at bounding box center [294, 351] width 130 height 29
type textarea "[PERSON_NAME][EMAIL_ADDRESS][PERSON_NAME][DOMAIN_NAME]"
click at [297, 375] on textarea at bounding box center [294, 387] width 130 height 29
type textarea "D"
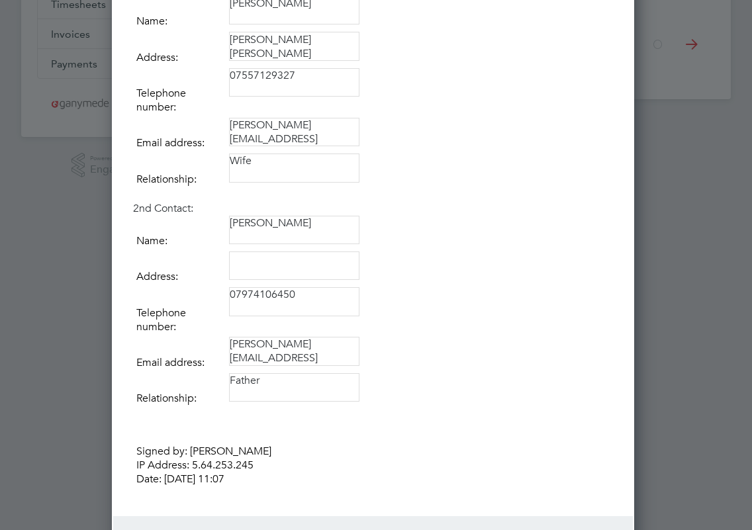
type textarea "Father"
click at [281, 262] on textarea at bounding box center [294, 266] width 130 height 29
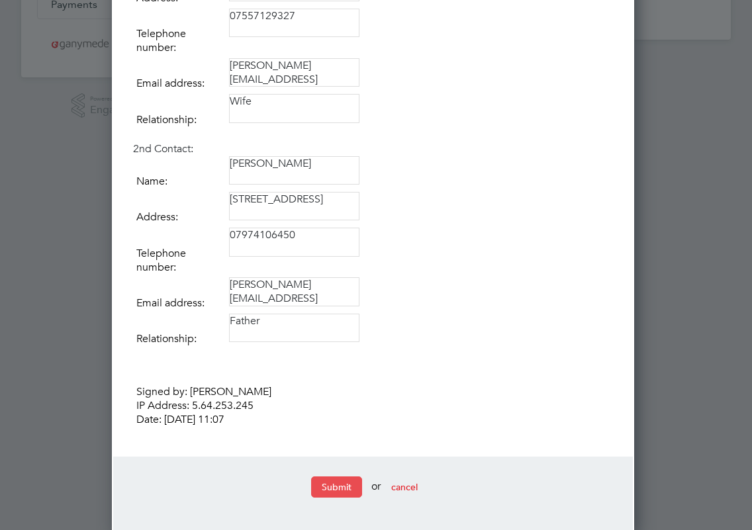
type textarea "[STREET_ADDRESS]"
click at [339, 477] on button "Submit" at bounding box center [336, 487] width 51 height 21
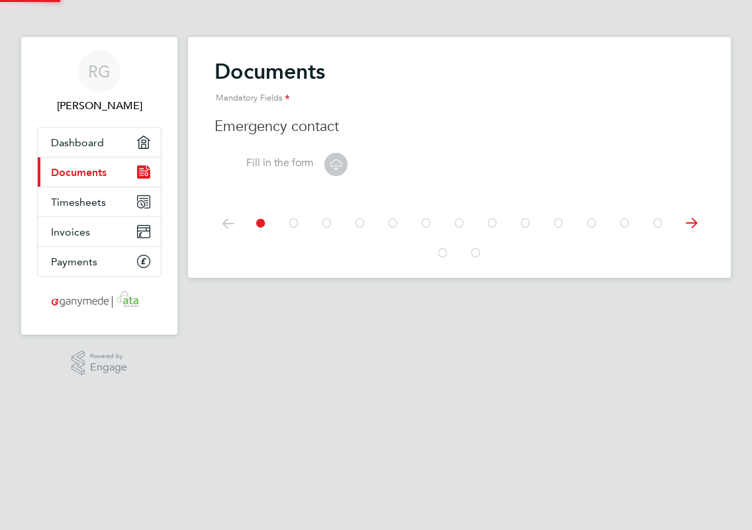
scroll to position [0, 0]
click at [697, 224] on icon at bounding box center [691, 224] width 26 height 30
click at [301, 164] on label "Fill in the form" at bounding box center [264, 163] width 99 height 14
click at [104, 139] on link "Dashboard" at bounding box center [99, 142] width 123 height 29
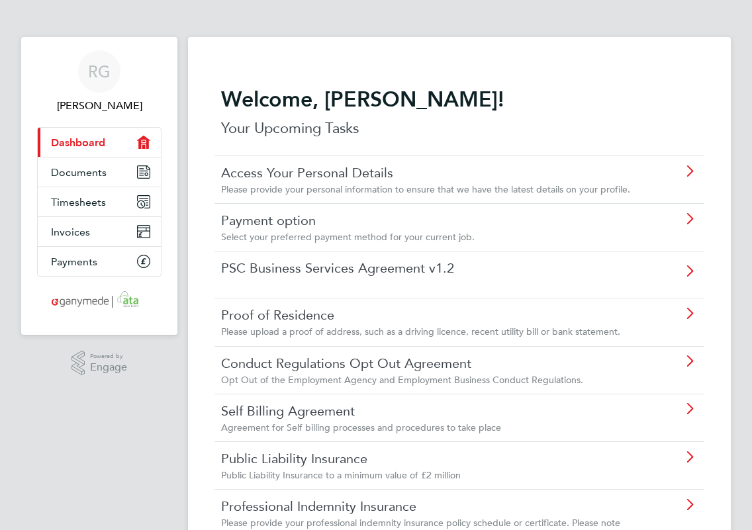
click at [380, 270] on link "PSC Business Services Agreement v1.2" at bounding box center [427, 268] width 413 height 17
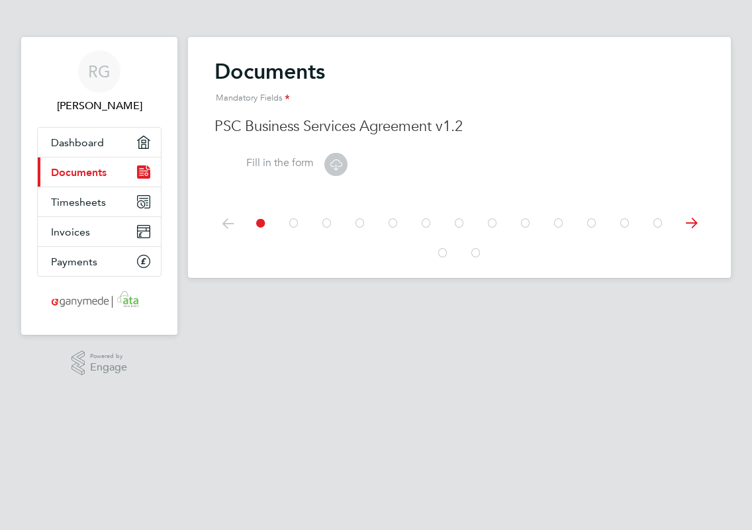
click at [291, 162] on label "Fill in the form" at bounding box center [264, 163] width 99 height 14
click at [335, 166] on icon at bounding box center [336, 164] width 17 height 17
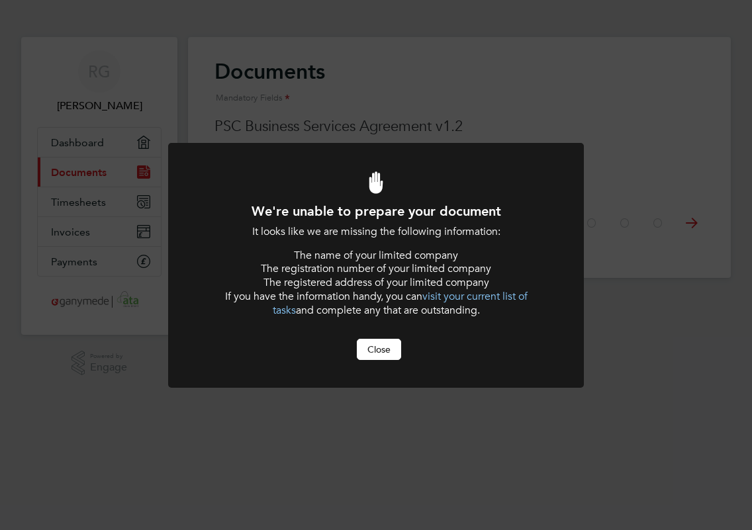
click at [386, 353] on button "Close" at bounding box center [379, 349] width 44 height 21
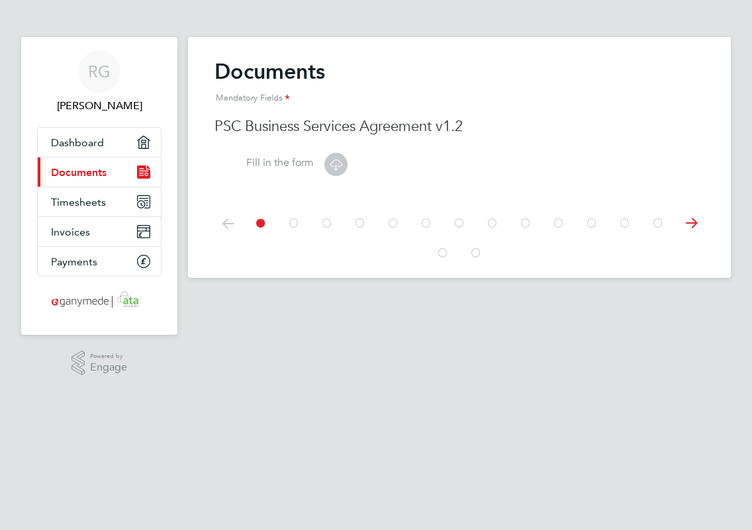
click at [295, 163] on label "Fill in the form" at bounding box center [264, 163] width 99 height 14
click at [103, 150] on link "Dashboard" at bounding box center [99, 142] width 123 height 29
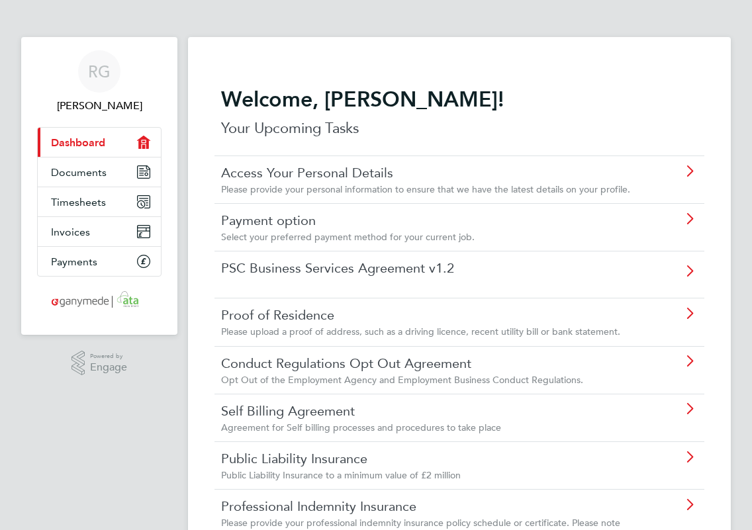
click at [371, 323] on div "Proof of Residence Please upload a proof of address, such as a driving licence,…" at bounding box center [431, 322] width 420 height 31
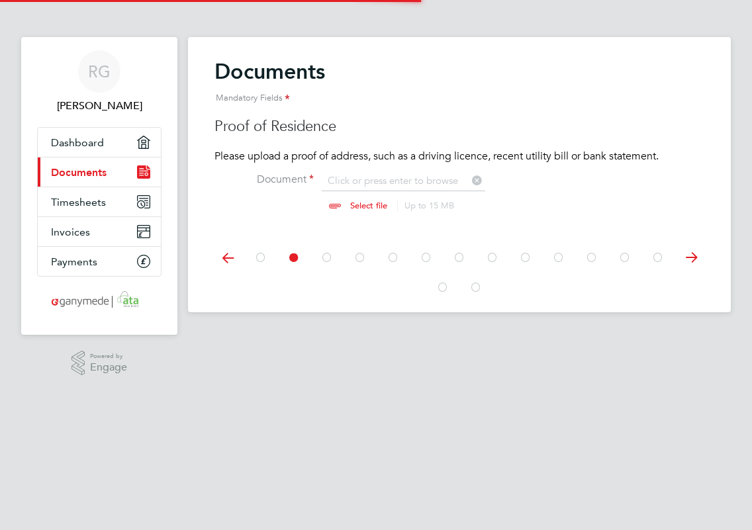
scroll to position [17, 164]
click at [368, 204] on input "file" at bounding box center [381, 194] width 208 height 40
click at [368, 201] on input "file" at bounding box center [381, 194] width 208 height 40
type input "C:\fakepath\IMG_3675.jpg"
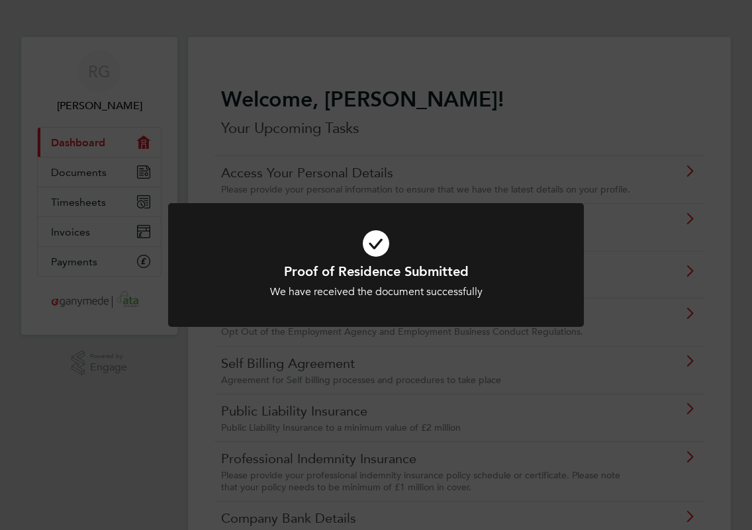
click at [163, 380] on div "Proof of Residence Submitted We have received the document successfully Cancel …" at bounding box center [376, 265] width 752 height 530
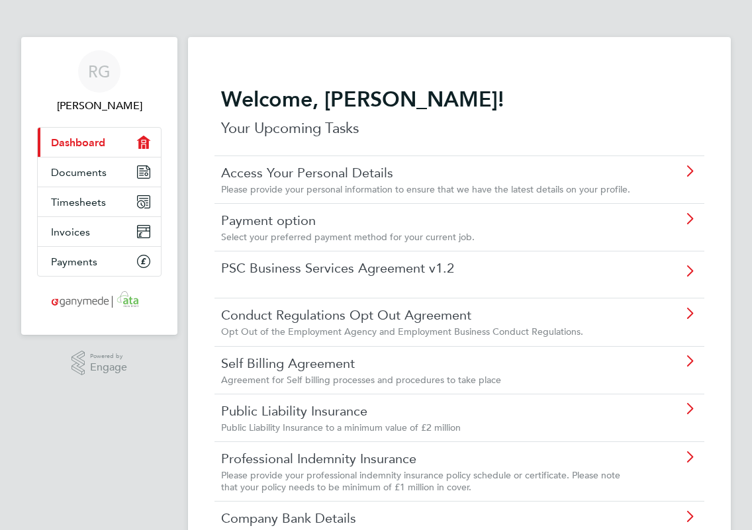
click at [302, 314] on link "Conduct Regulations Opt Out Agreement" at bounding box center [427, 315] width 413 height 17
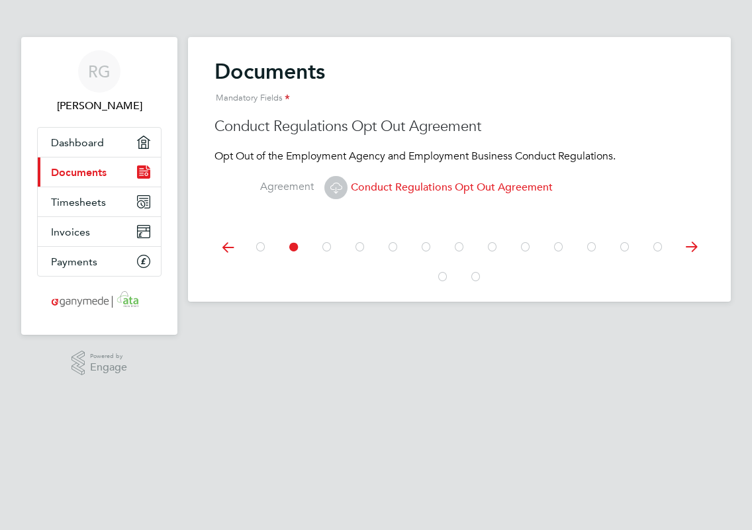
click at [384, 183] on span "Conduct Regulations Opt Out Agreement" at bounding box center [438, 187] width 228 height 13
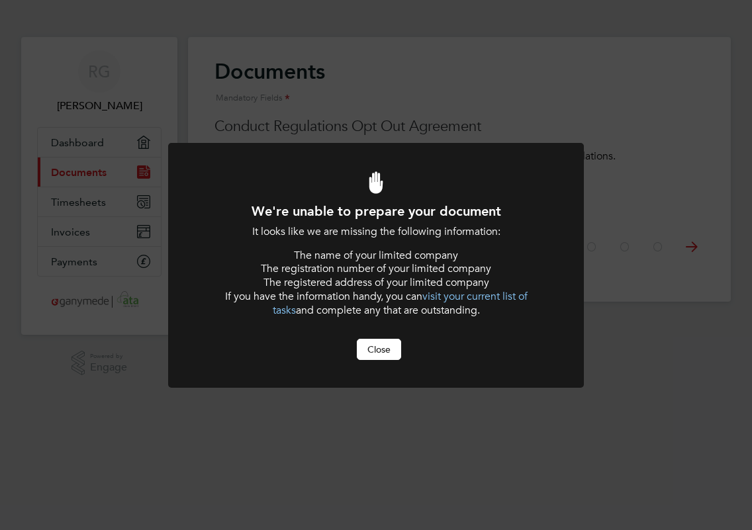
click at [378, 343] on button "Close" at bounding box center [379, 349] width 44 height 21
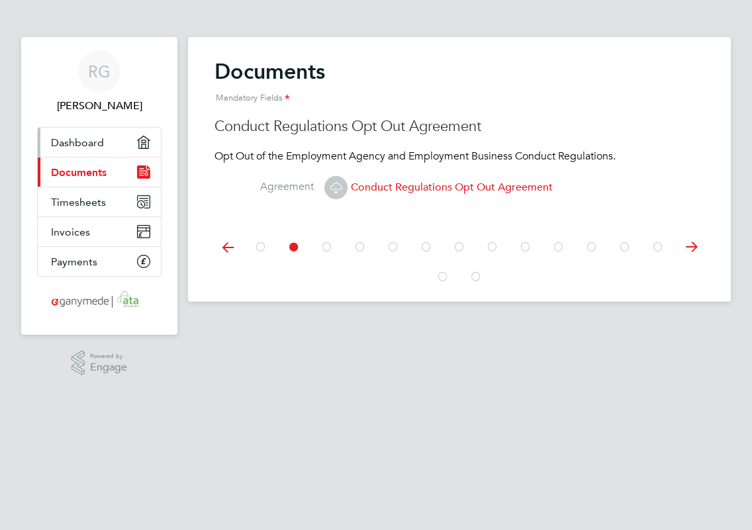
click at [140, 140] on icon "Main navigation" at bounding box center [144, 142] width 12 height 12
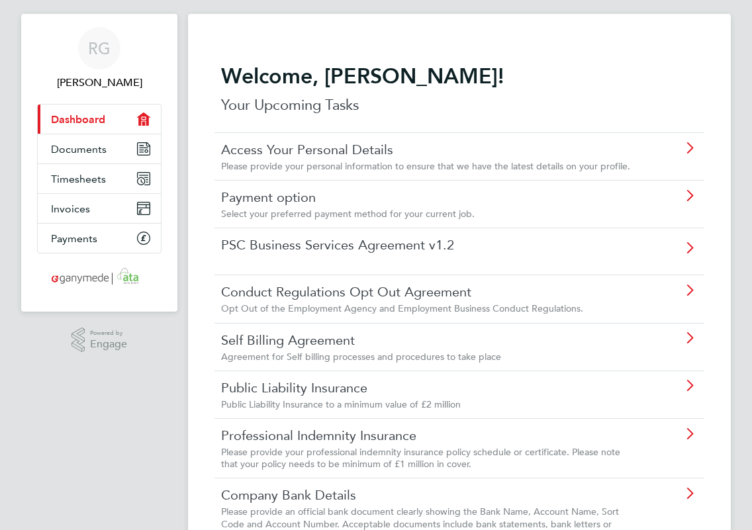
click at [326, 351] on span "Agreement for Self billing processes and procedures to take place" at bounding box center [361, 357] width 280 height 12
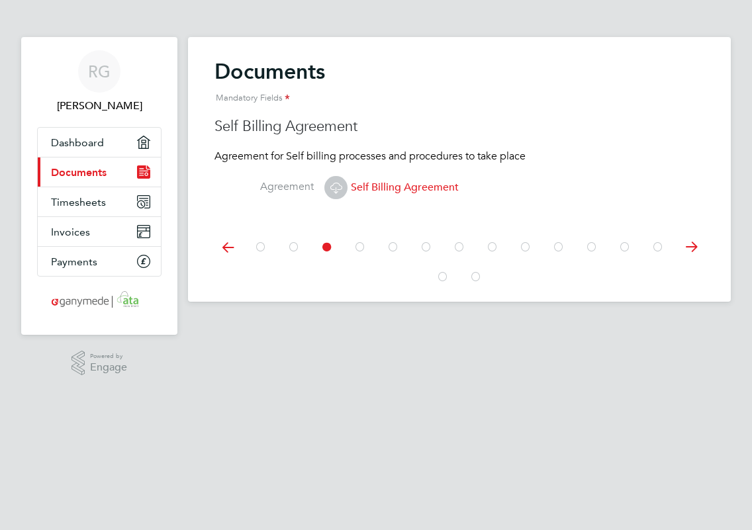
click at [289, 187] on label "Agreement" at bounding box center [264, 187] width 99 height 14
click at [385, 186] on span "Self Billing Agreement" at bounding box center [391, 187] width 134 height 13
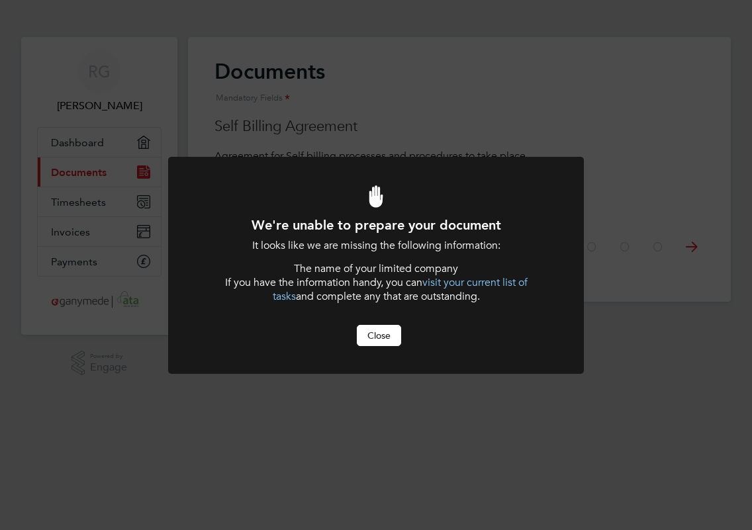
click at [372, 348] on div at bounding box center [376, 265] width 416 height 217
drag, startPoint x: 396, startPoint y: 326, endPoint x: 384, endPoint y: 324, distance: 12.0
click at [396, 325] on button "Close" at bounding box center [379, 335] width 44 height 21
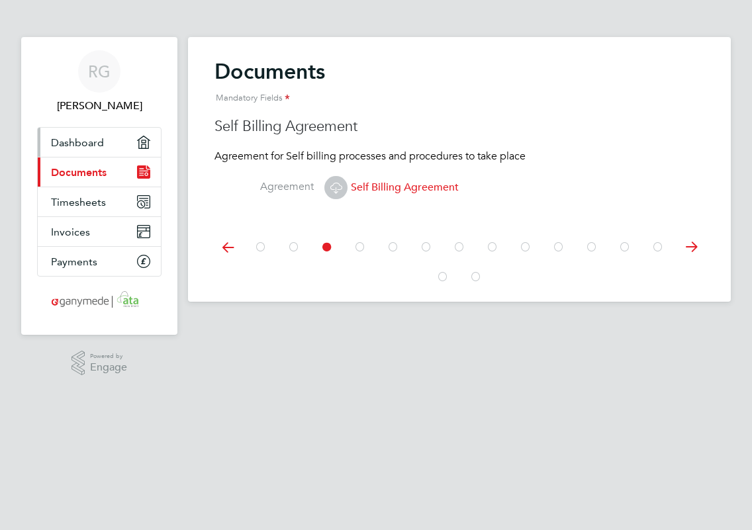
click at [140, 138] on icon "Main navigation" at bounding box center [143, 142] width 13 height 13
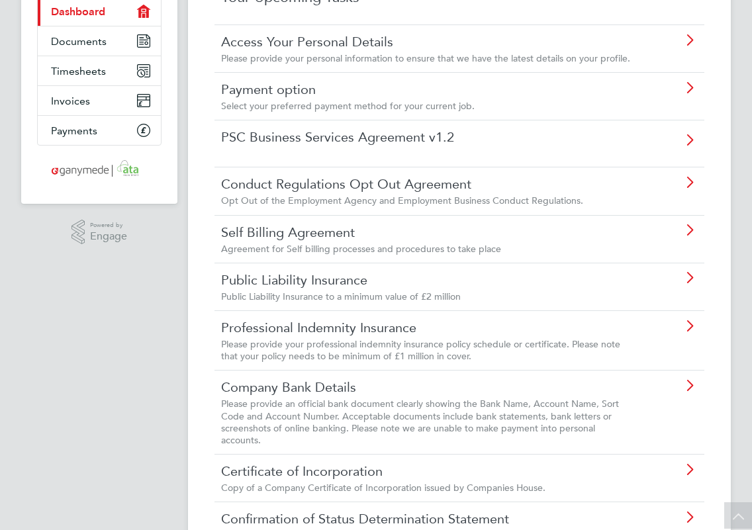
scroll to position [132, 0]
click at [389, 282] on link "Public Liability Insurance" at bounding box center [427, 279] width 413 height 17
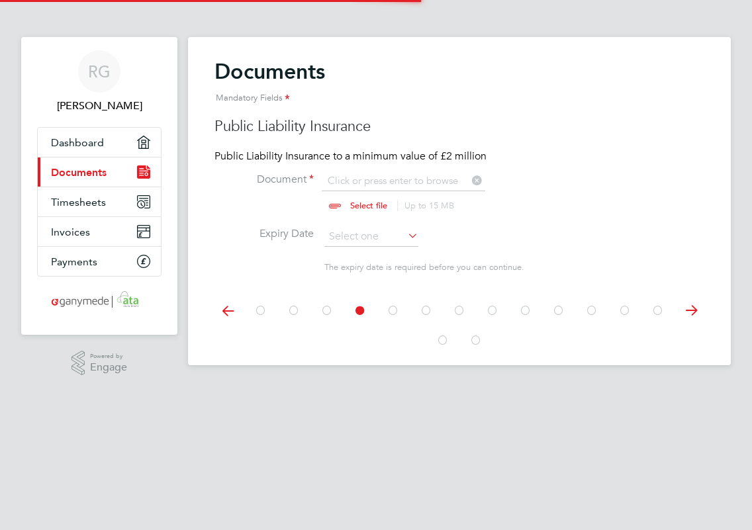
scroll to position [17, 164]
click at [352, 203] on input "file" at bounding box center [381, 194] width 208 height 40
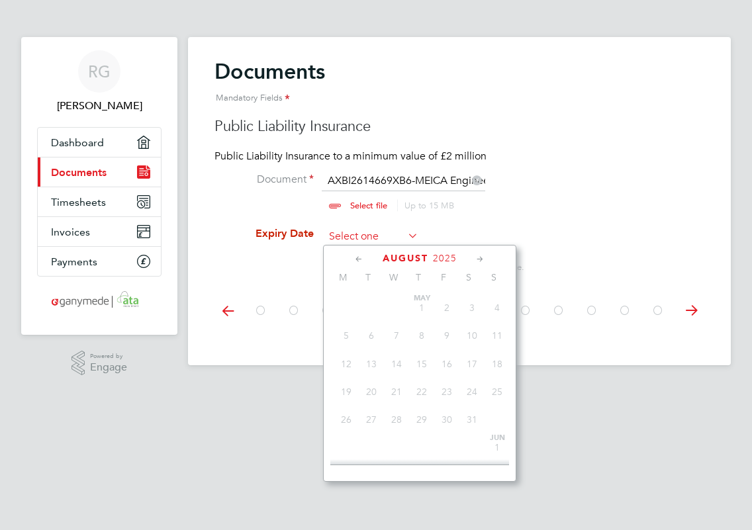
click at [394, 236] on input at bounding box center [371, 237] width 94 height 20
click at [476, 259] on icon at bounding box center [480, 259] width 13 height 15
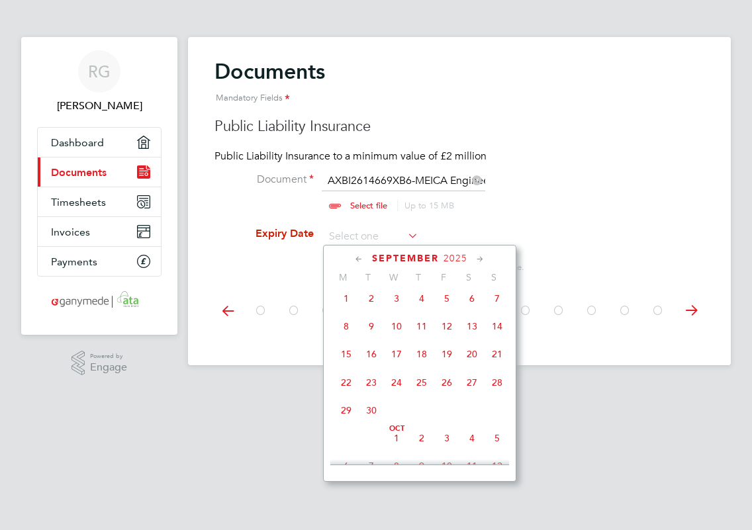
click at [476, 259] on icon at bounding box center [480, 259] width 13 height 15
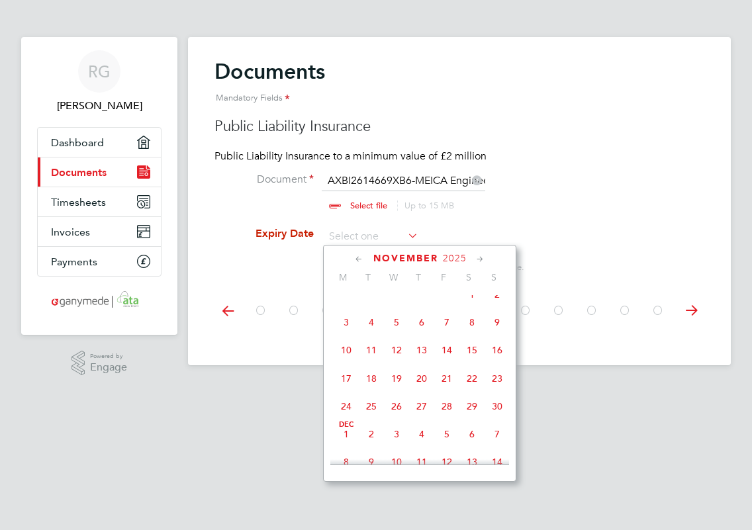
click at [476, 259] on icon at bounding box center [480, 259] width 13 height 15
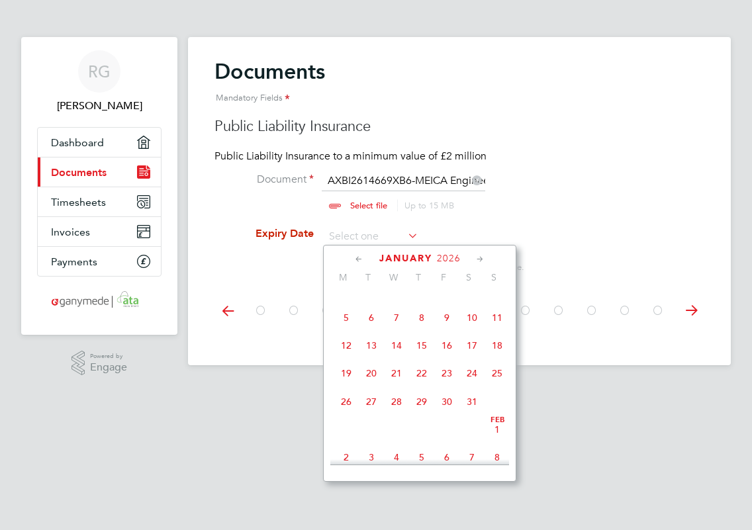
click at [476, 259] on icon at bounding box center [480, 259] width 13 height 15
click at [350, 328] on span "2" at bounding box center [346, 315] width 25 height 25
type input "[DATE]"
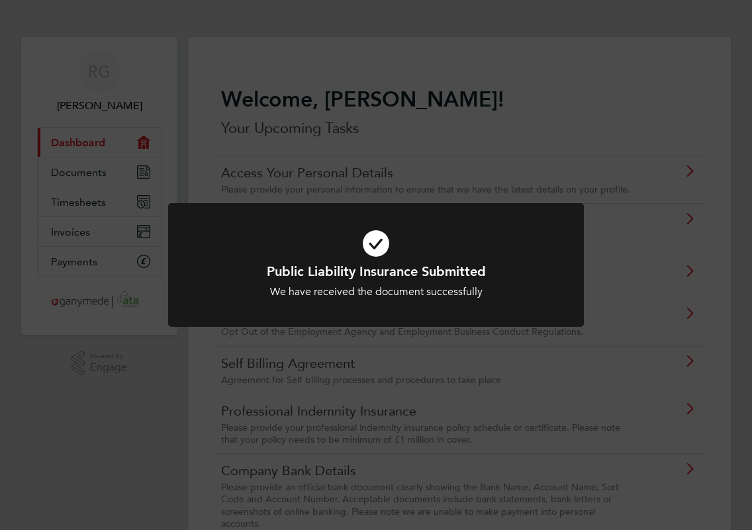
click at [385, 419] on div "Public Liability Insurance Submitted We have received the document successfully…" at bounding box center [376, 265] width 752 height 530
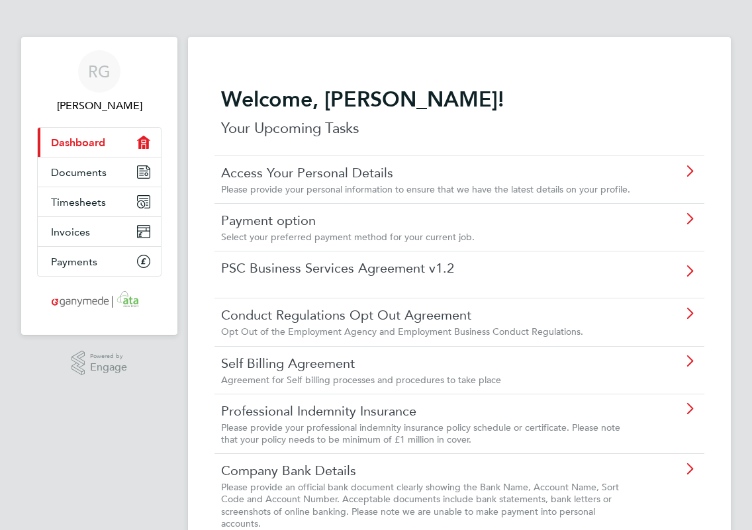
click at [385, 422] on span "Please provide your professional indemnity insurance policy schedule or certifi…" at bounding box center [420, 434] width 399 height 24
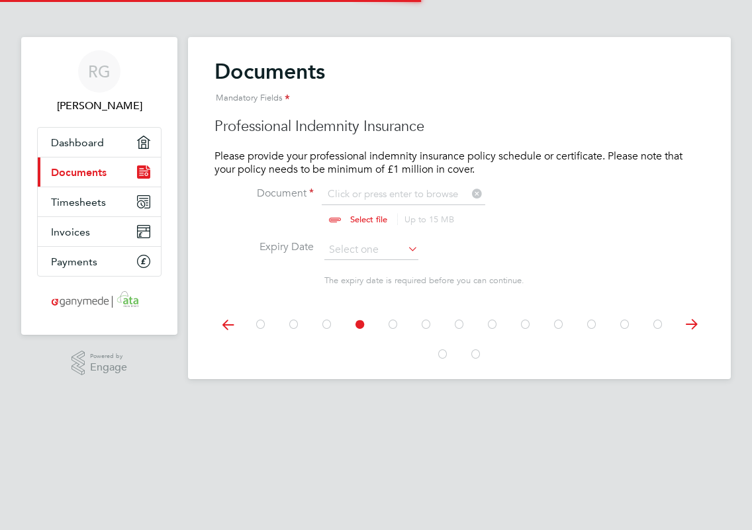
scroll to position [17, 164]
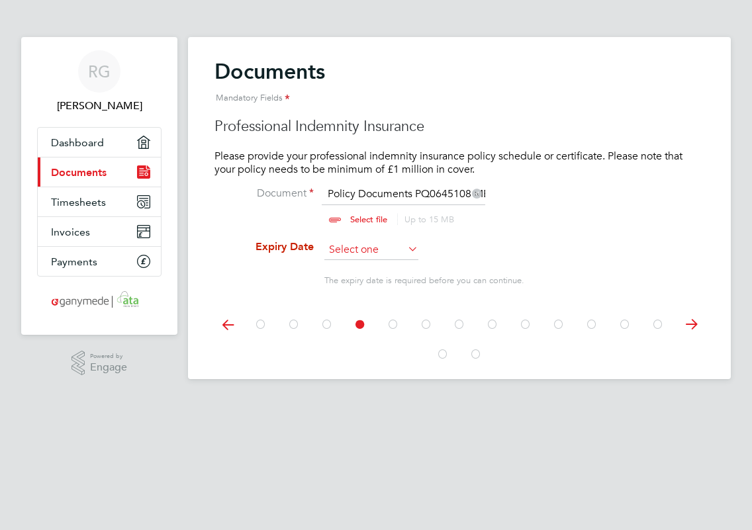
click at [402, 253] on input at bounding box center [371, 250] width 94 height 20
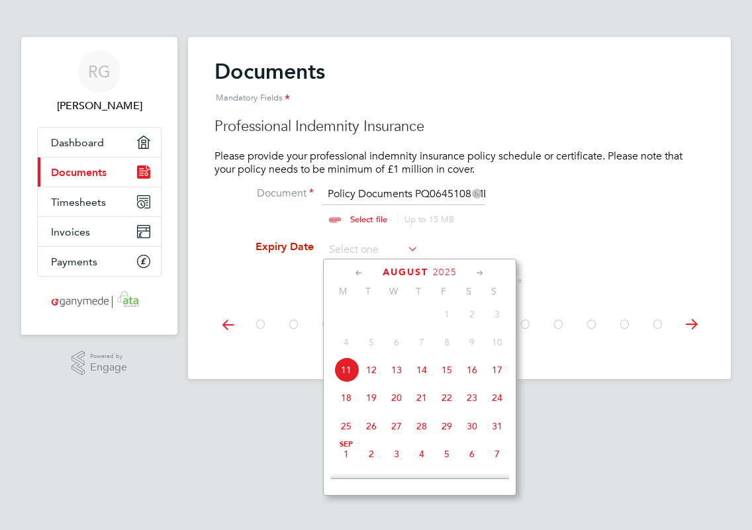
click at [481, 272] on icon at bounding box center [480, 273] width 13 height 15
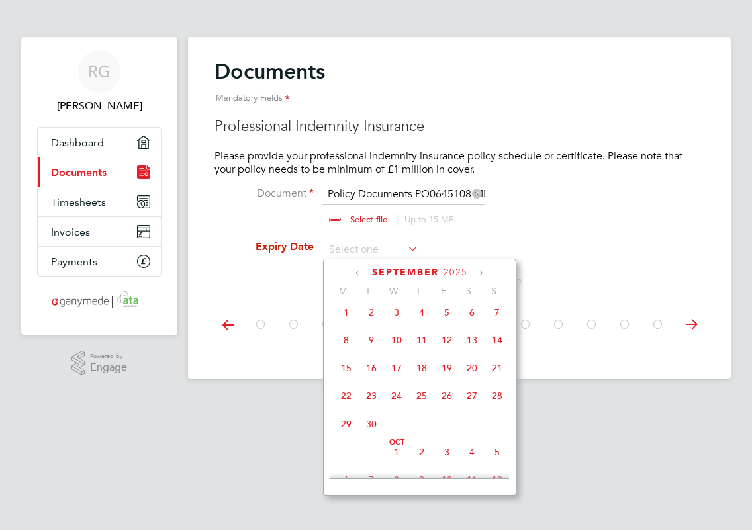
click at [481, 272] on icon at bounding box center [480, 273] width 13 height 15
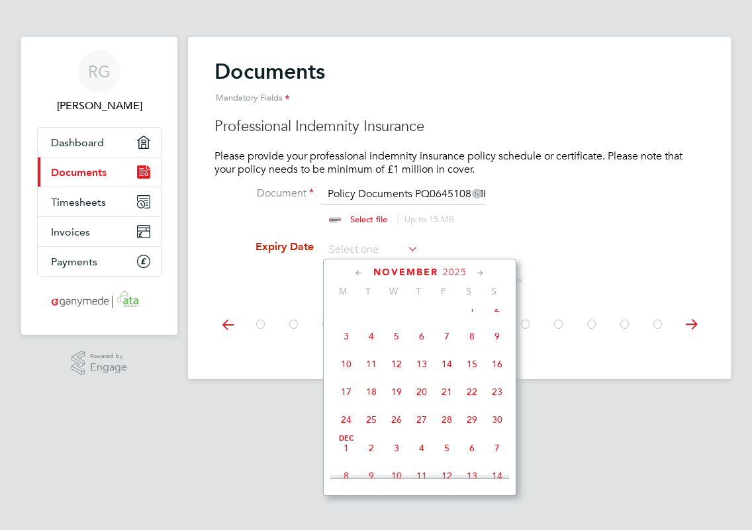
click at [474, 348] on span "8" at bounding box center [472, 336] width 25 height 25
type input "[DATE]"
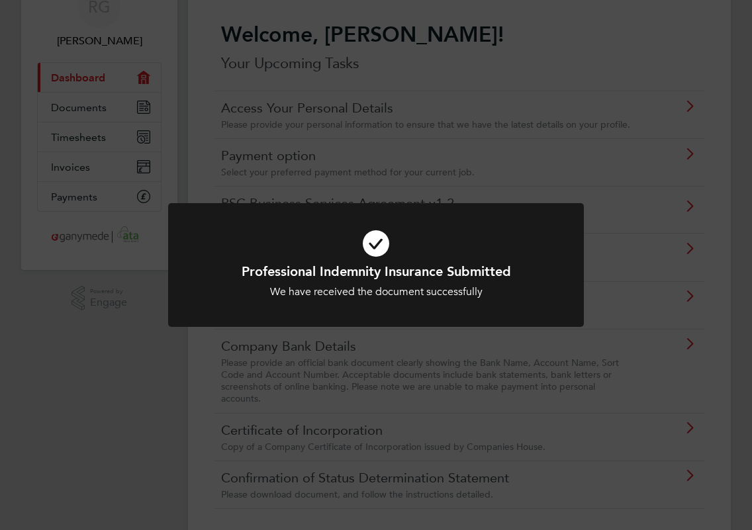
scroll to position [65, 0]
click at [395, 368] on div "Professional Indemnity Insurance Submitted We have received the document succes…" at bounding box center [376, 265] width 752 height 530
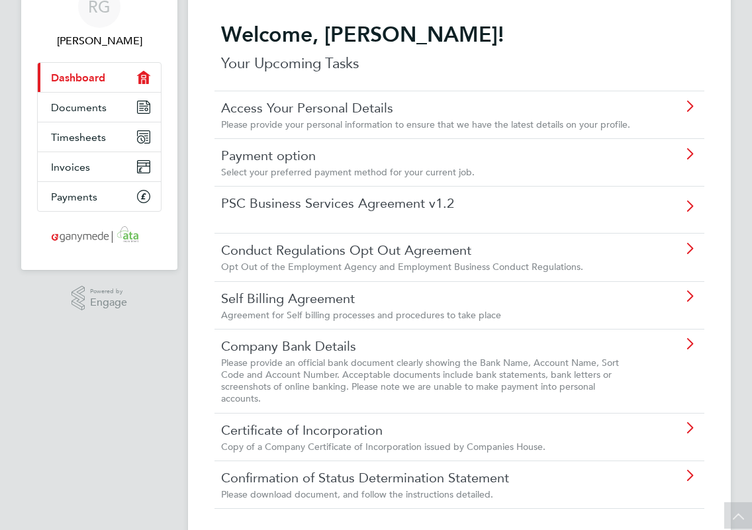
click at [426, 367] on div "Please provide an official bank document clearly showing the Bank Name, Account…" at bounding box center [427, 381] width 413 height 48
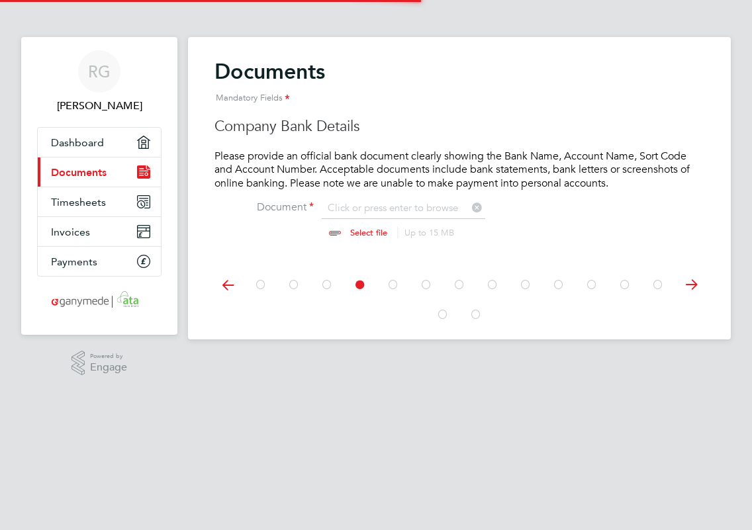
scroll to position [17, 164]
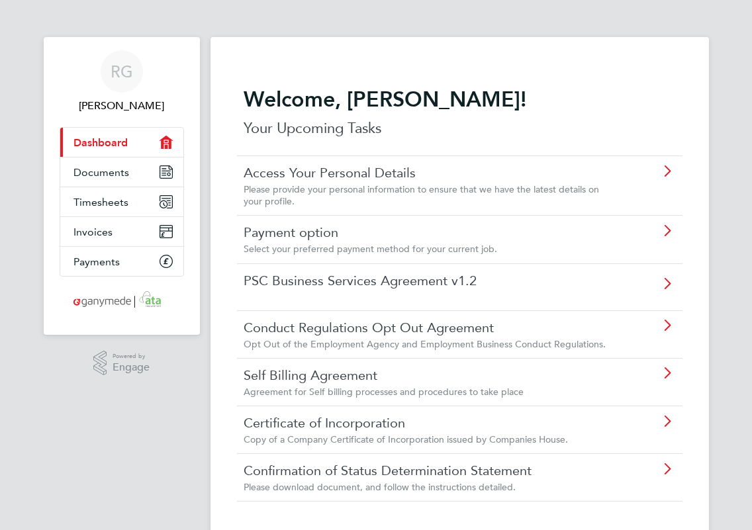
click at [126, 464] on app-navbar "[PERSON_NAME] Applications: Current page: Dashboard Documents Timesheets Invoic…" at bounding box center [122, 307] width 156 height 540
click at [328, 426] on link "Certificate of Incorporation" at bounding box center [431, 423] width 374 height 17
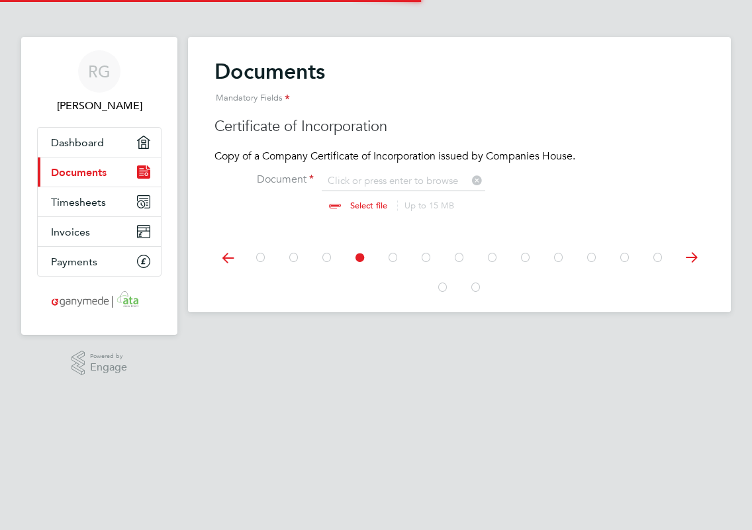
scroll to position [17, 164]
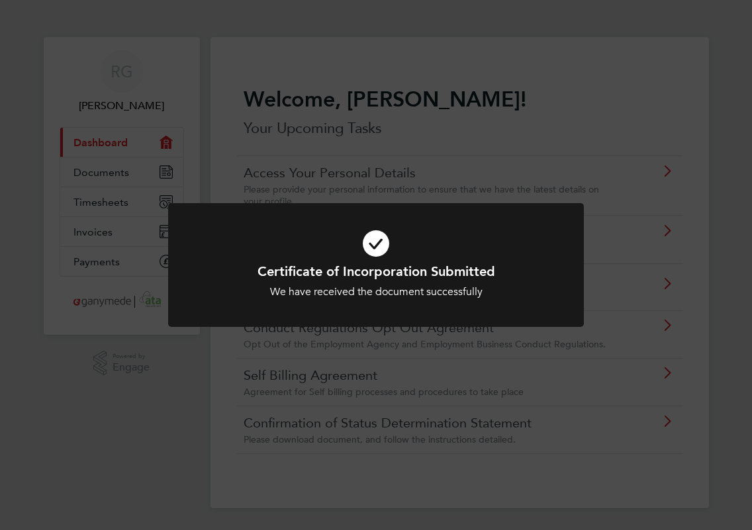
click at [519, 426] on div "Certificate of Incorporation Submitted We have received the document successful…" at bounding box center [376, 265] width 752 height 530
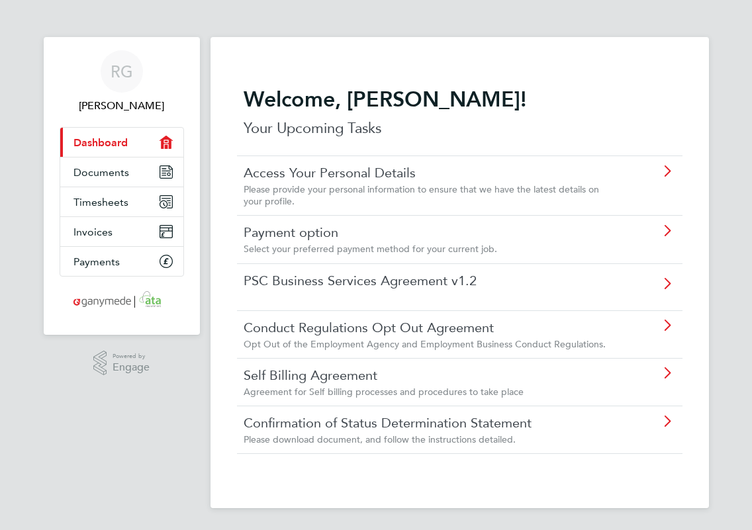
click at [530, 427] on link "Confirmation of Status Determination Statement" at bounding box center [431, 423] width 374 height 17
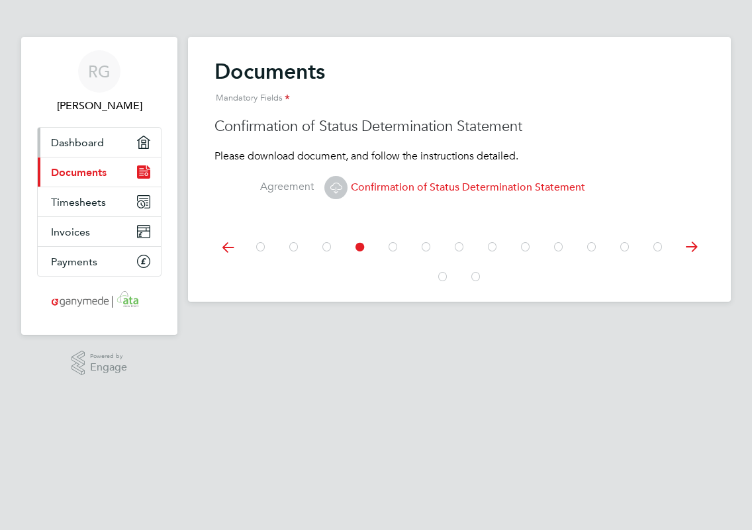
click at [108, 143] on link "Dashboard" at bounding box center [99, 142] width 123 height 29
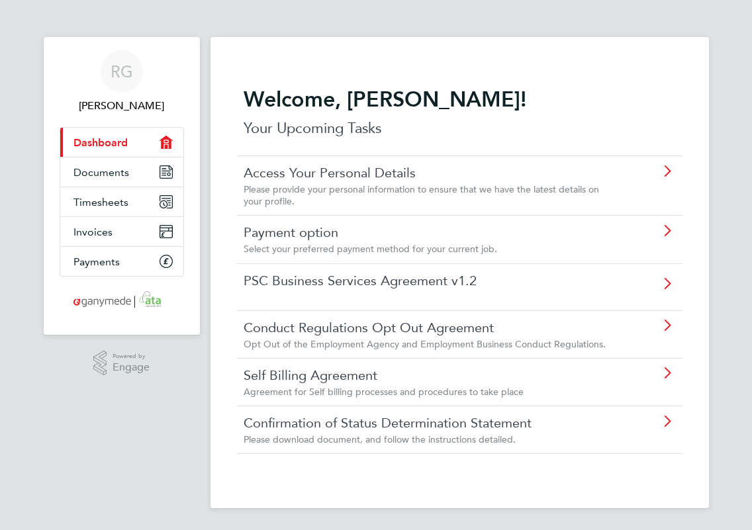
click at [459, 247] on span "Select your preferred payment method for your current job." at bounding box center [371, 249] width 254 height 12
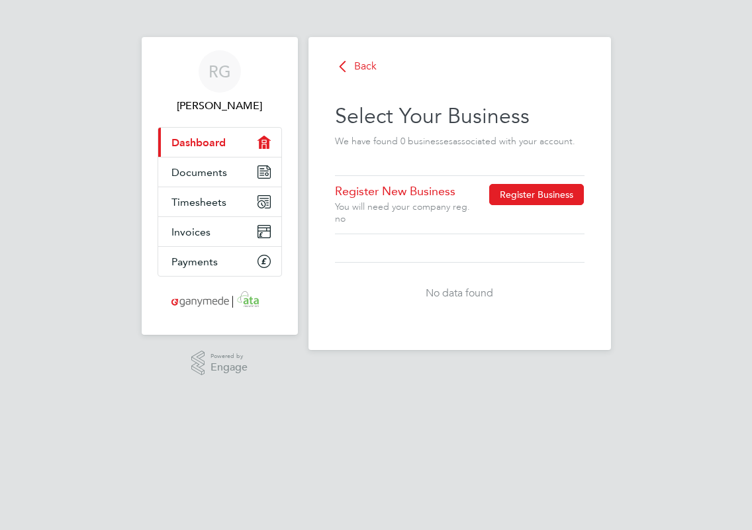
click at [509, 199] on button "Register Business" at bounding box center [536, 194] width 95 height 21
type input "[GEOGRAPHIC_DATA]"
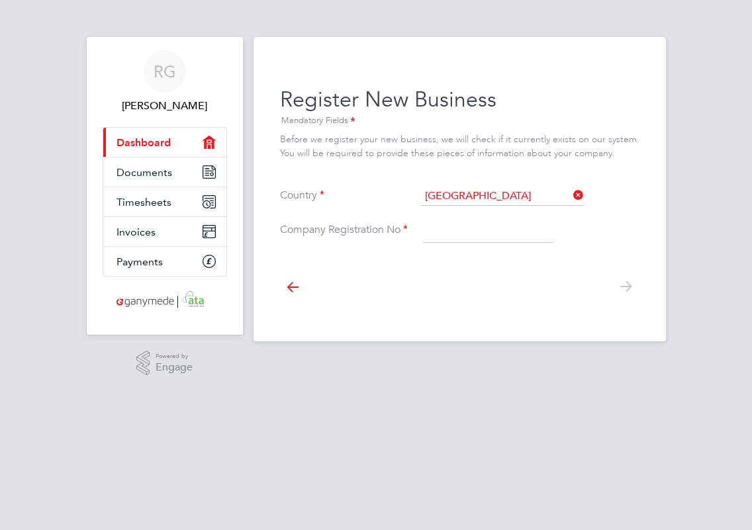
click at [475, 237] on input at bounding box center [488, 231] width 130 height 24
type input "09768942"
click at [622, 285] on icon at bounding box center [626, 287] width 26 height 30
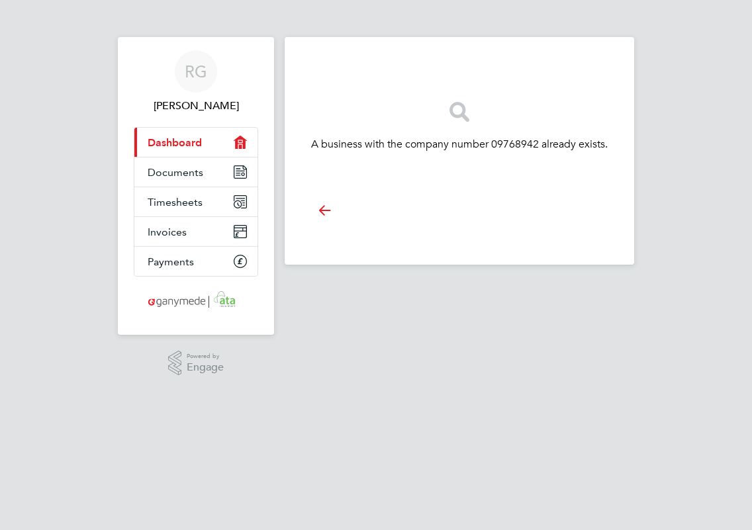
click at [326, 212] on icon at bounding box center [324, 210] width 26 height 30
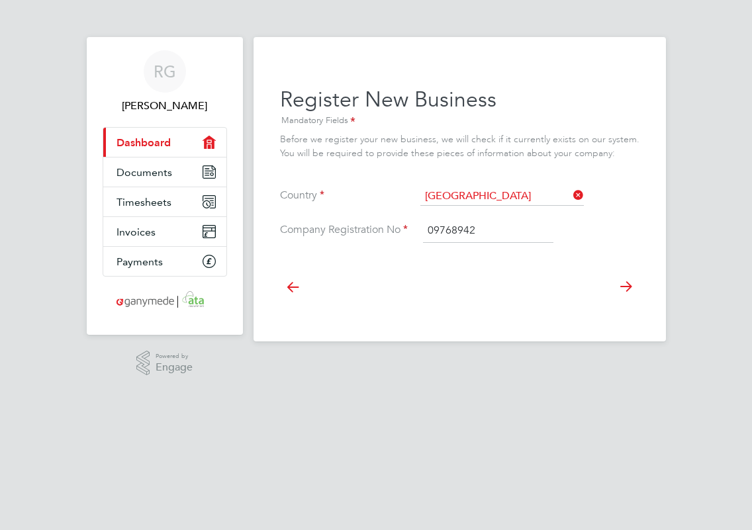
click at [209, 142] on icon "Main navigation" at bounding box center [208, 142] width 13 height 13
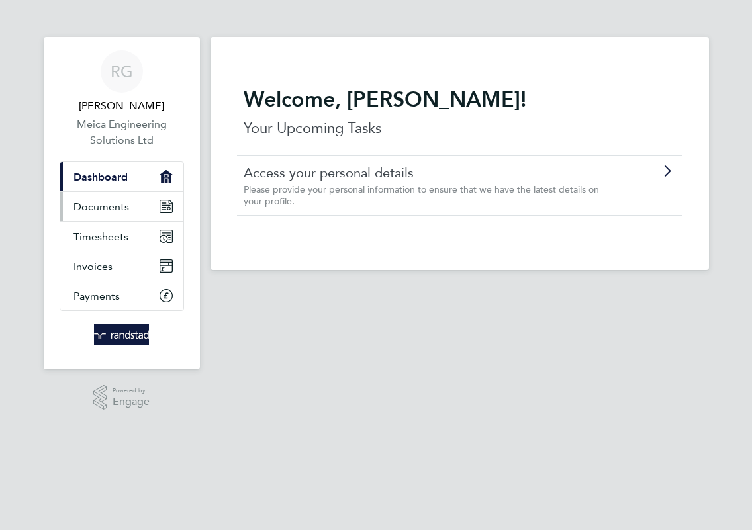
click at [113, 209] on span "Documents" at bounding box center [102, 207] width 56 height 13
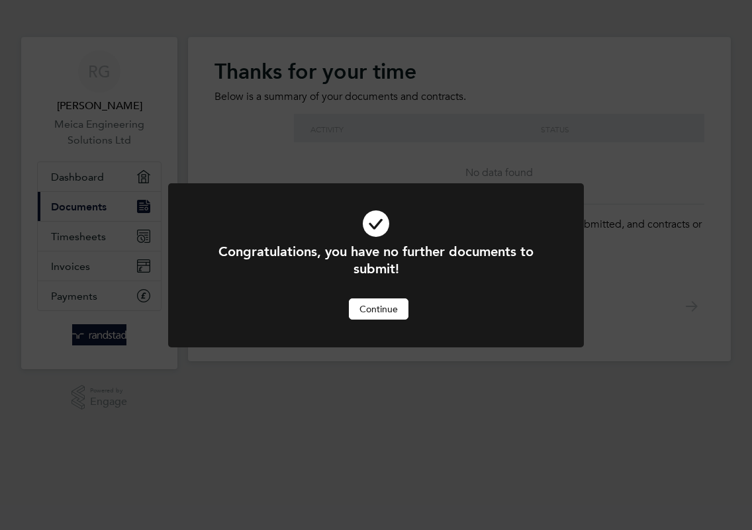
click at [383, 313] on button "Continue" at bounding box center [379, 309] width 60 height 21
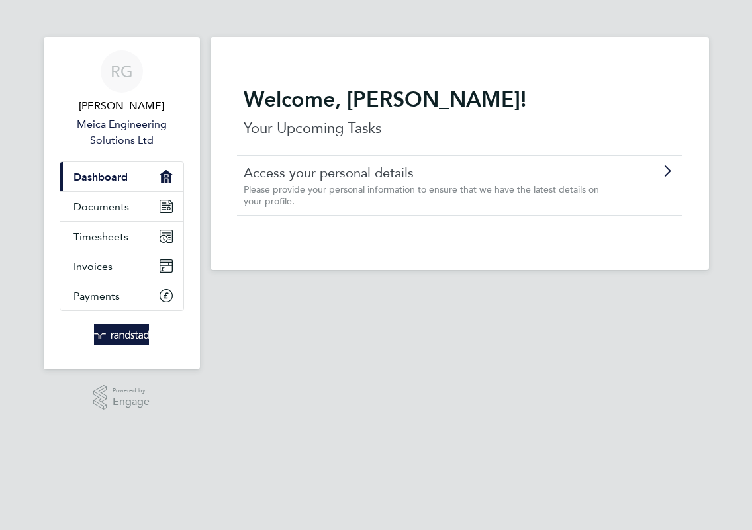
click at [128, 126] on link "Meica Engineering Solutions Ltd" at bounding box center [122, 133] width 124 height 32
